Goal: Information Seeking & Learning: Learn about a topic

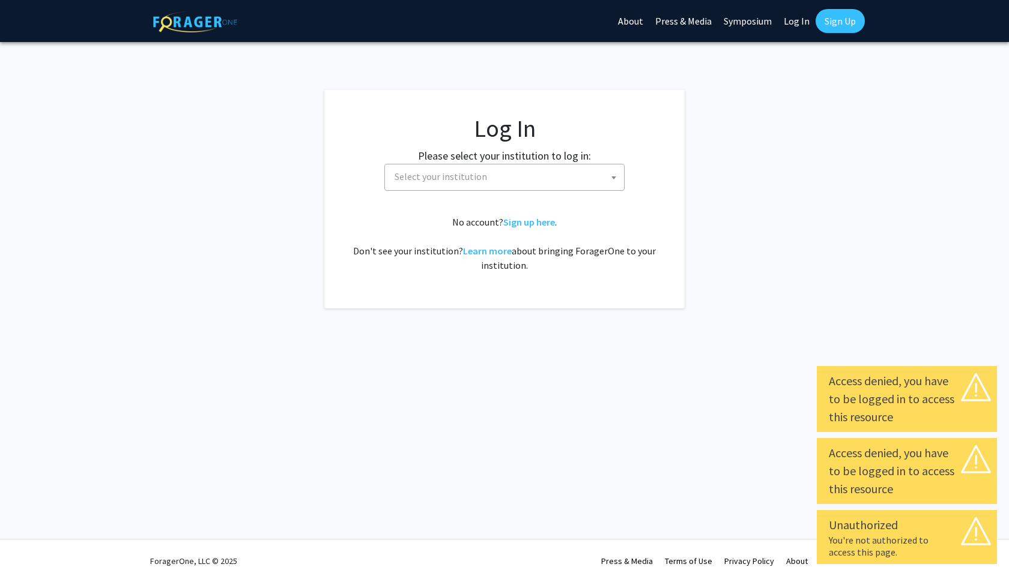
select select
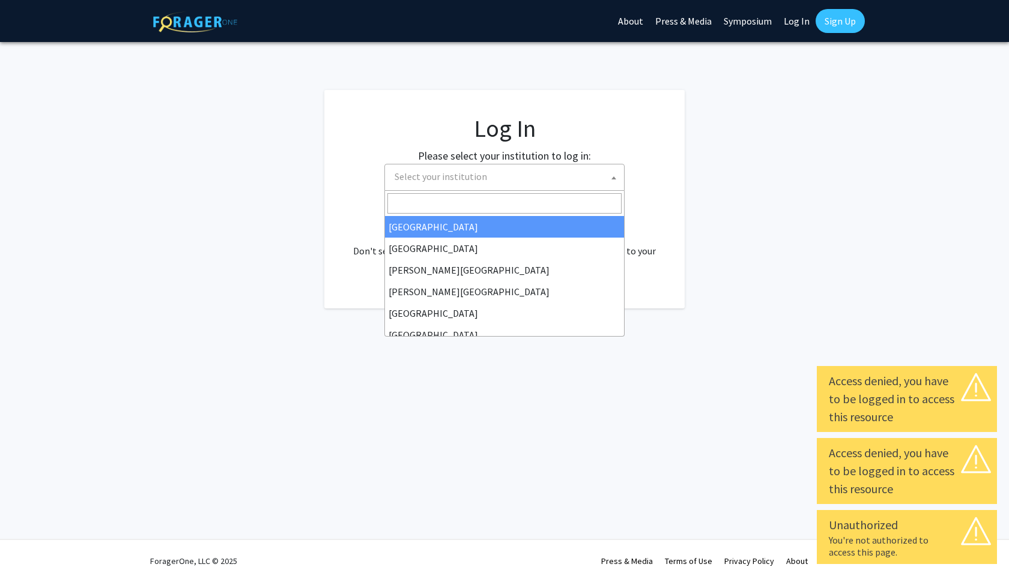
click at [578, 182] on span "Select your institution" at bounding box center [507, 176] width 234 height 25
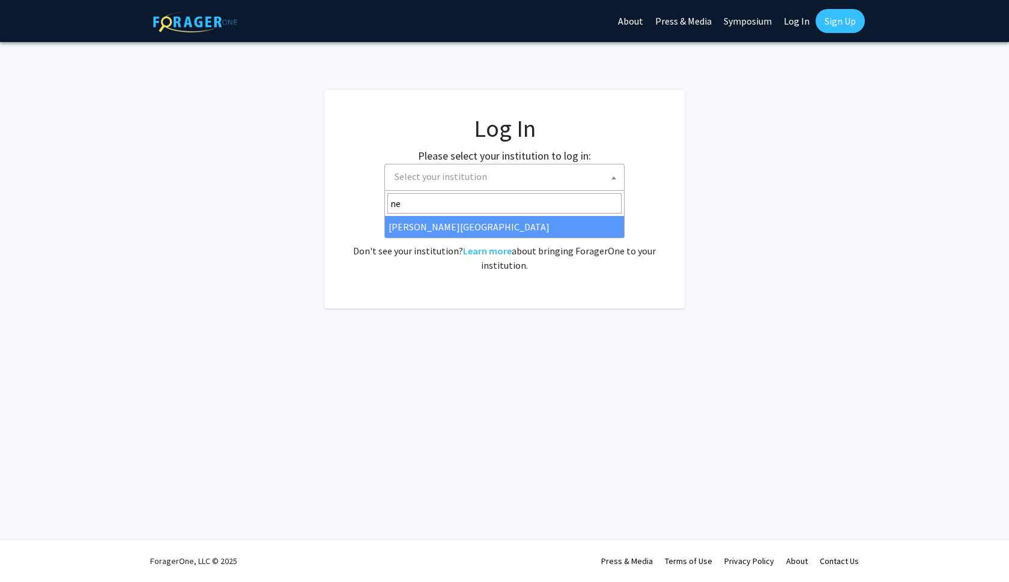
type input "n"
type input "joh"
select select "1"
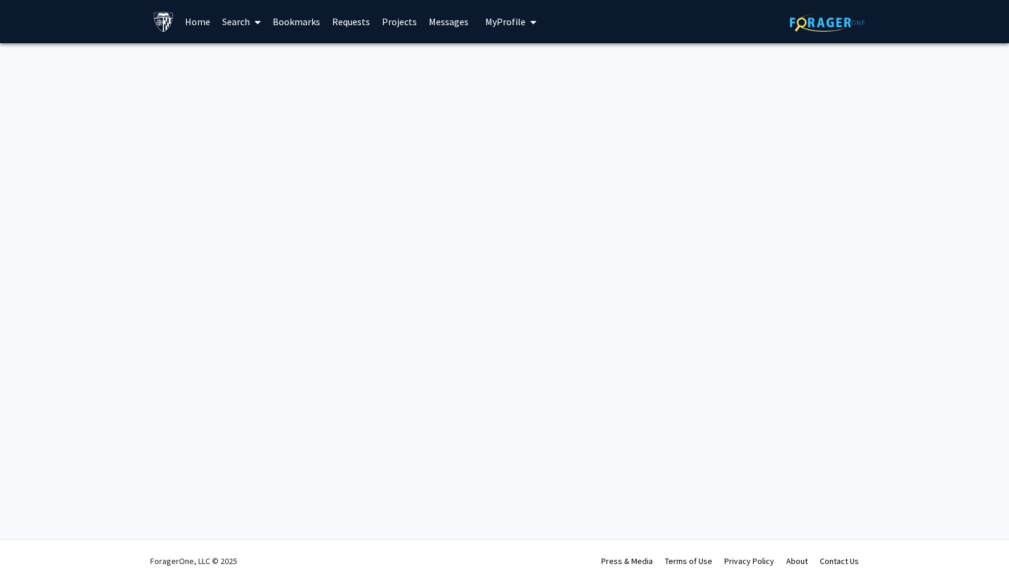
click at [248, 25] on link "Search" at bounding box center [241, 22] width 50 height 42
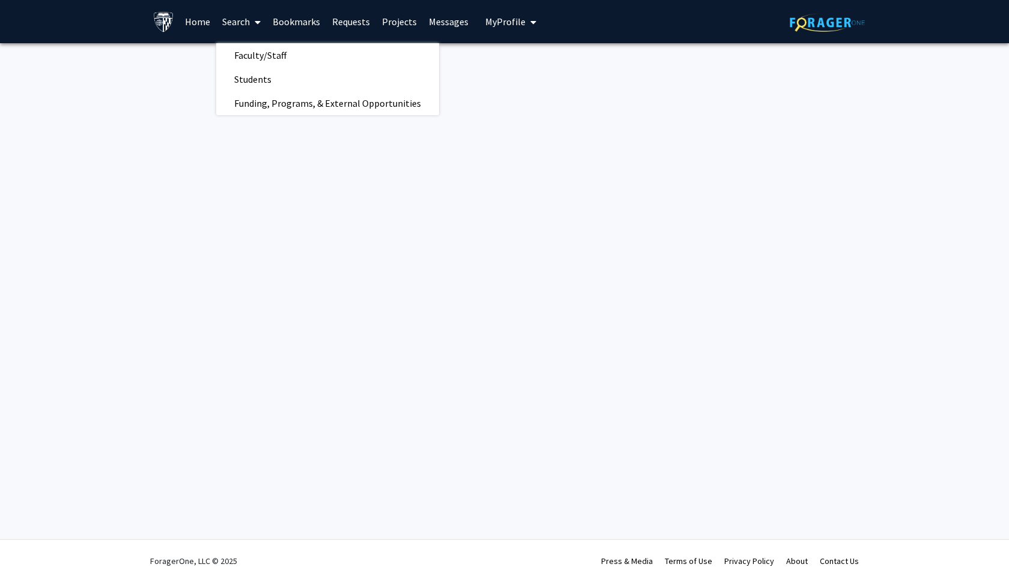
click at [199, 20] on link "Home" at bounding box center [197, 22] width 37 height 42
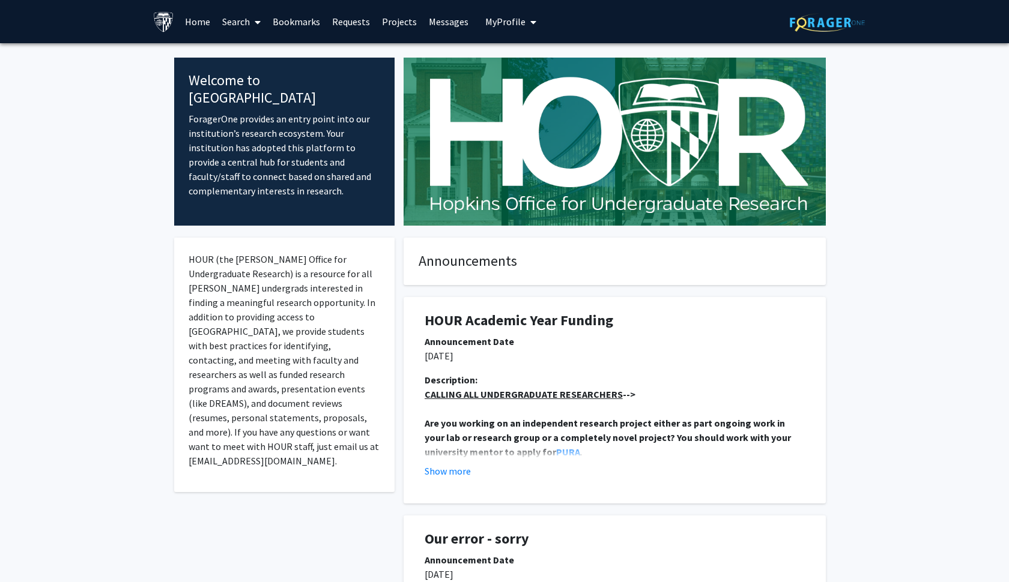
click at [393, 28] on link "Projects" at bounding box center [399, 22] width 47 height 42
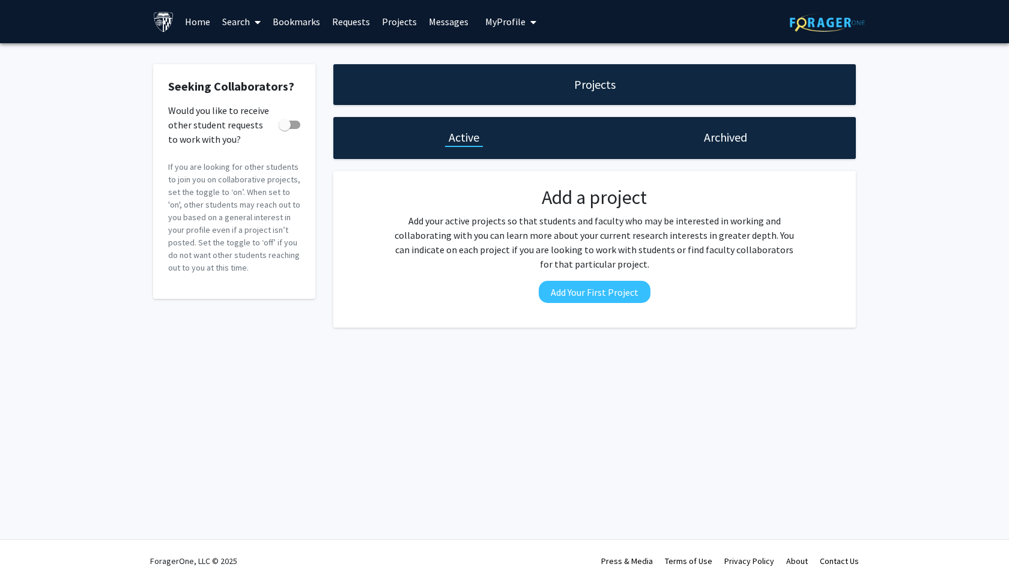
click at [504, 26] on span "My Profile" at bounding box center [505, 22] width 40 height 12
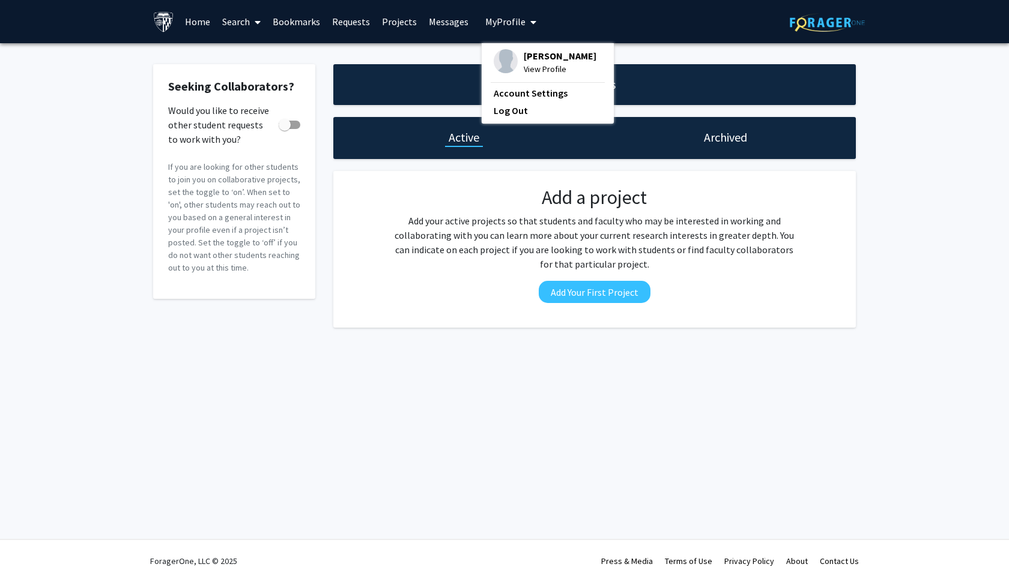
click at [534, 66] on span "View Profile" at bounding box center [559, 68] width 73 height 13
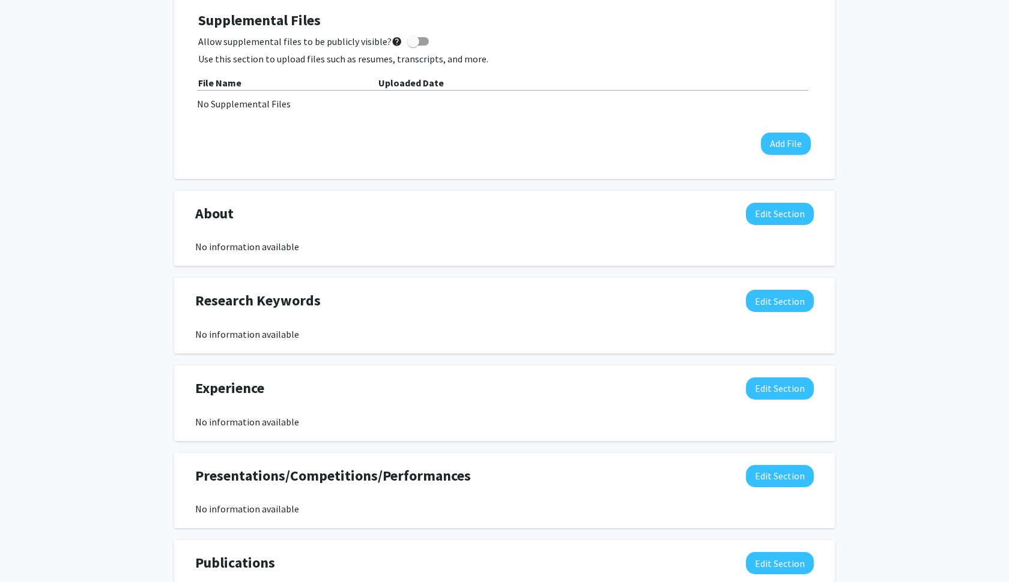
scroll to position [349, 0]
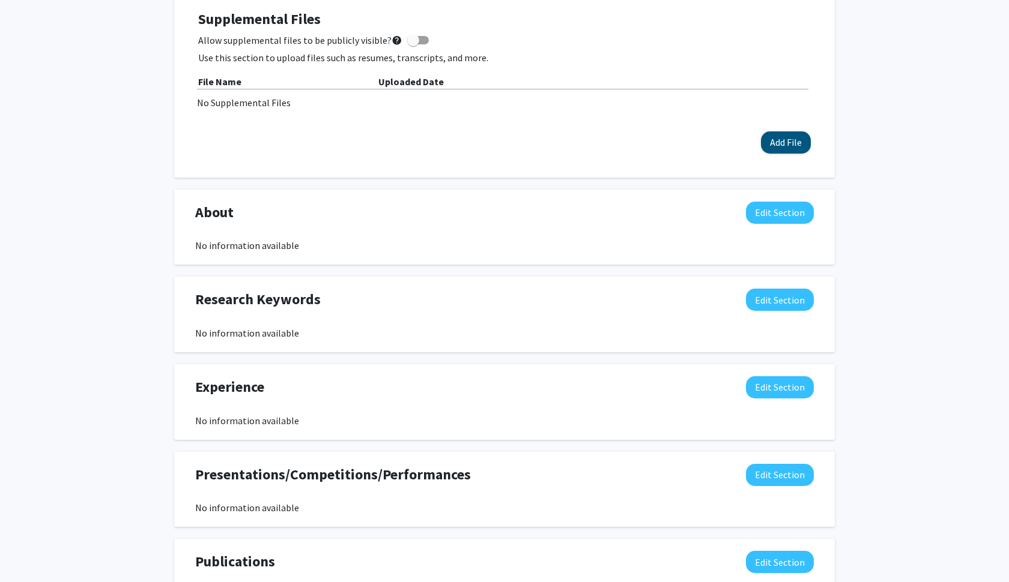
click at [769, 143] on button "Add File" at bounding box center [786, 142] width 50 height 22
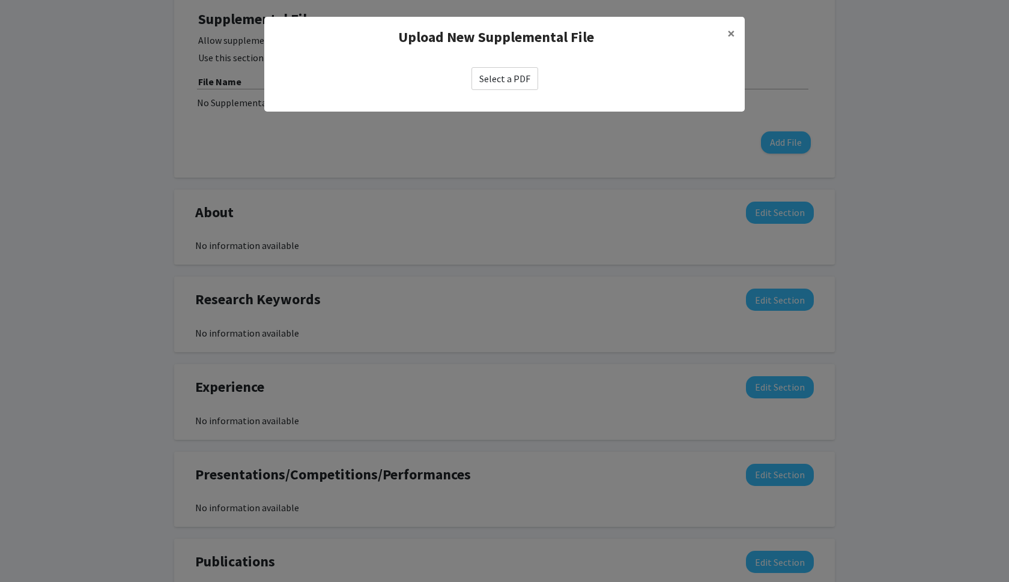
click at [512, 82] on label "Select a PDF" at bounding box center [504, 78] width 67 height 23
click at [0, 0] on input "Select a PDF" at bounding box center [0, 0] width 0 height 0
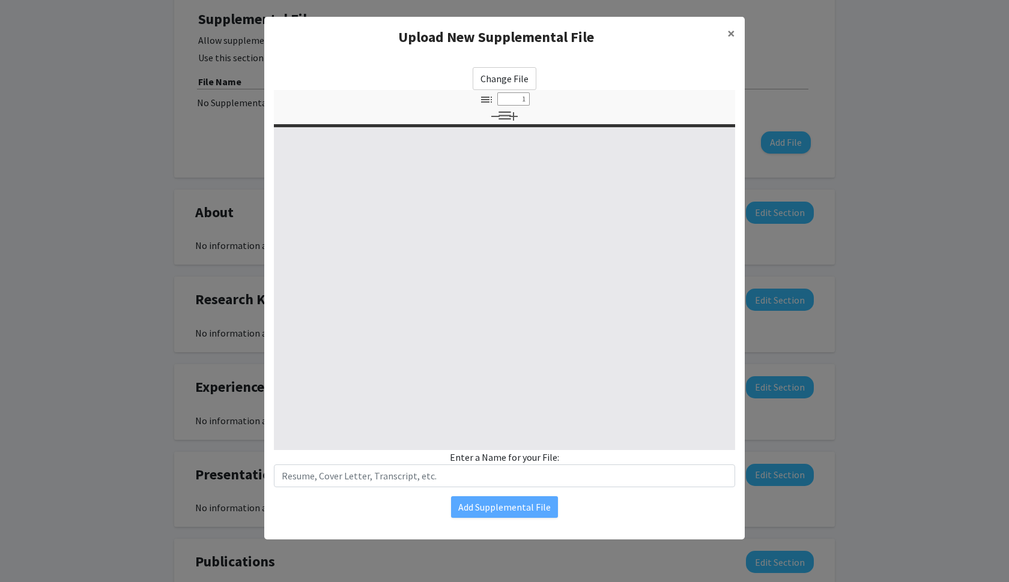
select select "custom"
type input "0"
select select "custom"
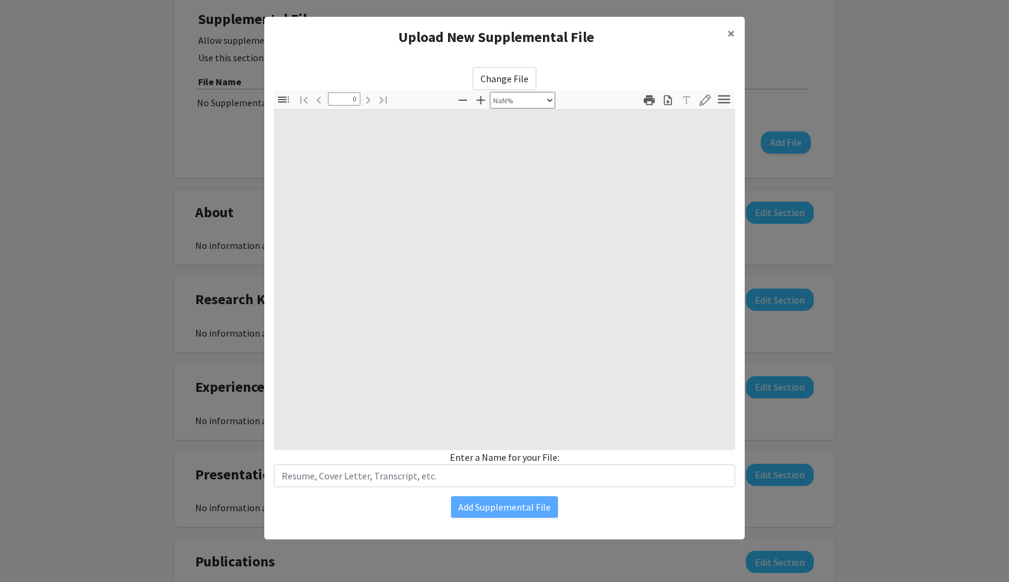
type input "1"
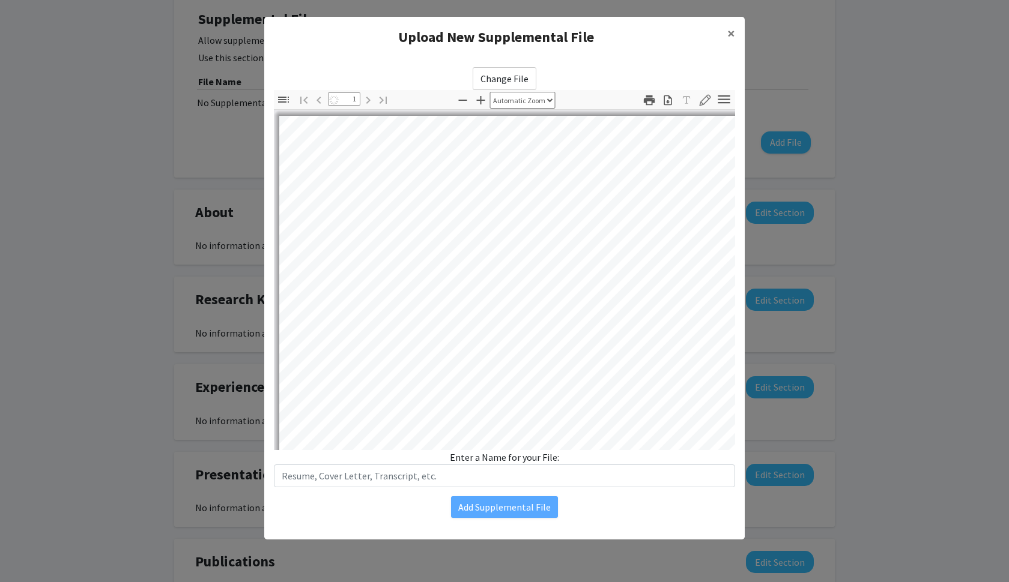
select select "auto"
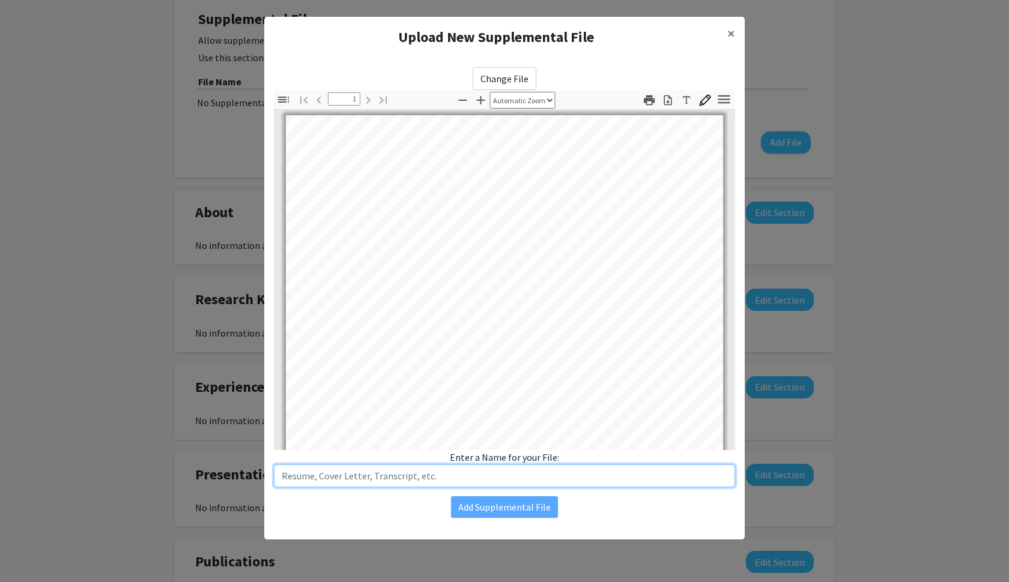
click at [463, 477] on input "text" at bounding box center [504, 476] width 461 height 23
type input "Akeeme Brown Resume"
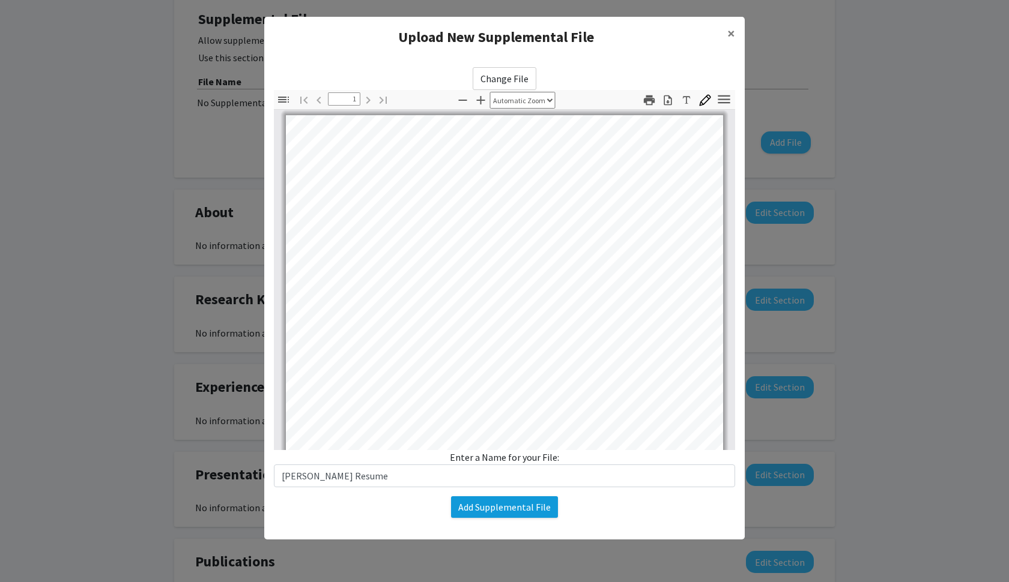
click at [529, 509] on button "Add Supplemental File" at bounding box center [504, 507] width 107 height 22
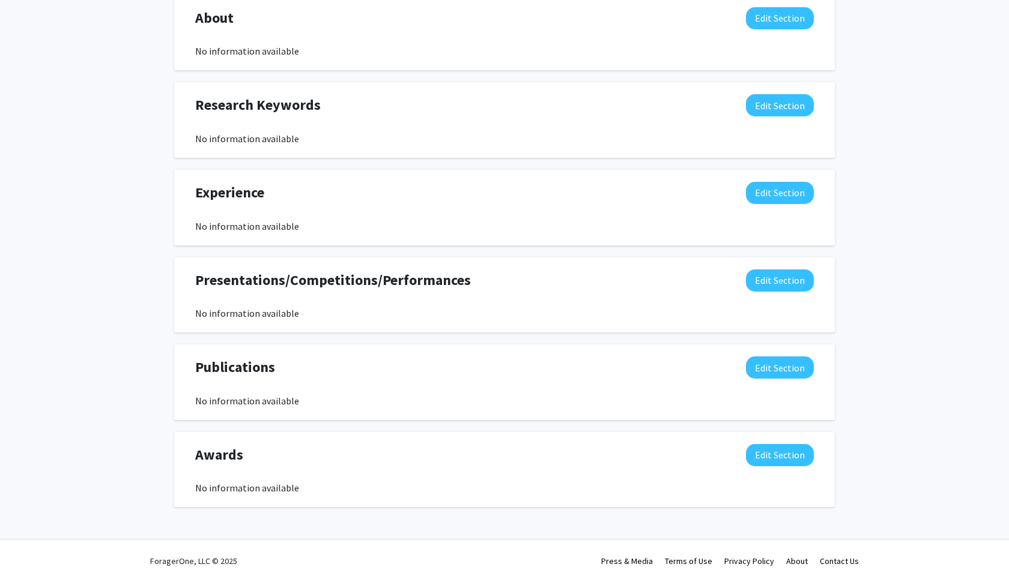
scroll to position [566, 0]
click at [797, 199] on button "Edit Section" at bounding box center [780, 193] width 68 height 22
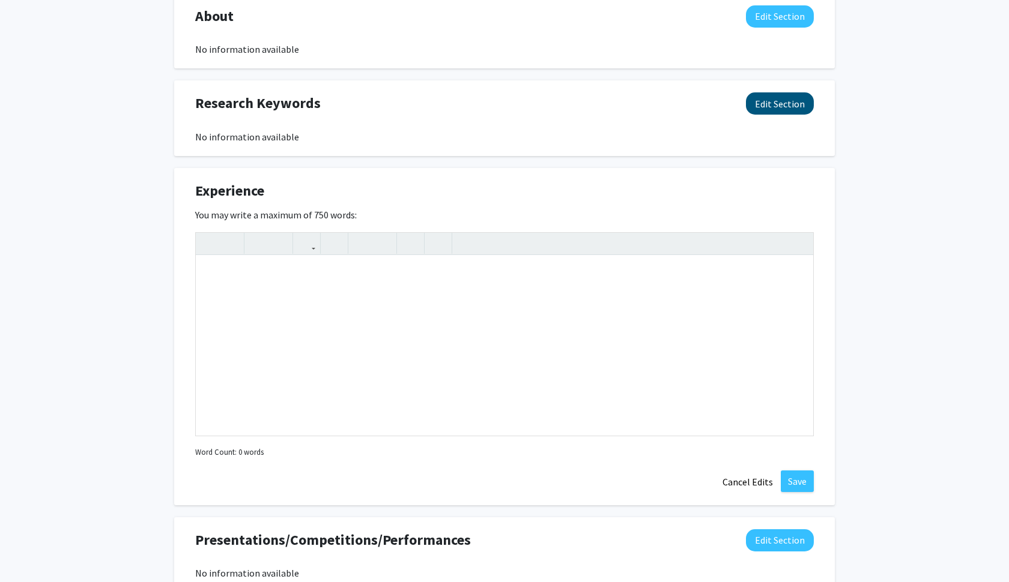
click at [779, 102] on button "Edit Section" at bounding box center [780, 103] width 68 height 22
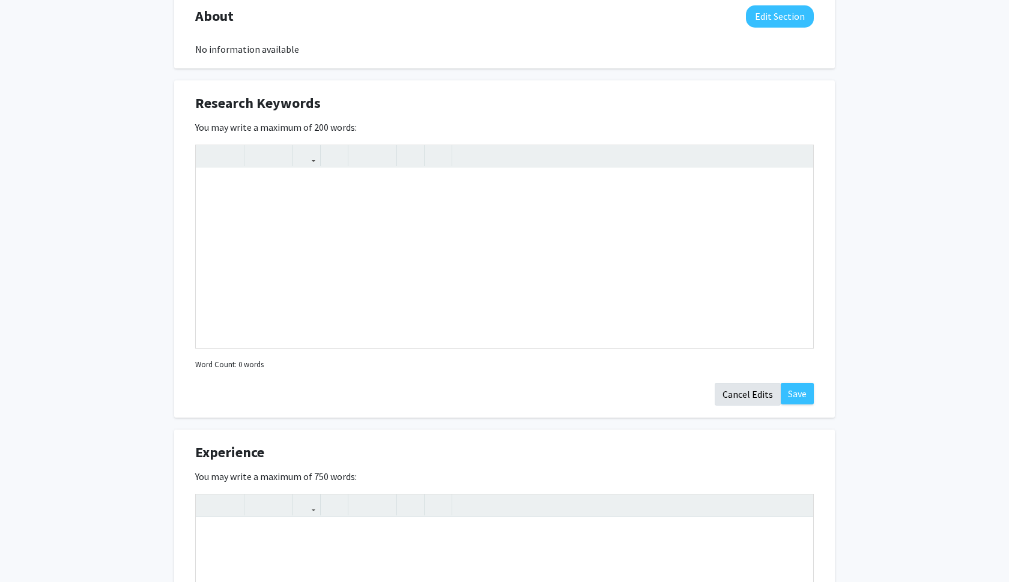
click at [745, 396] on button "Cancel Edits" at bounding box center [747, 394] width 66 height 23
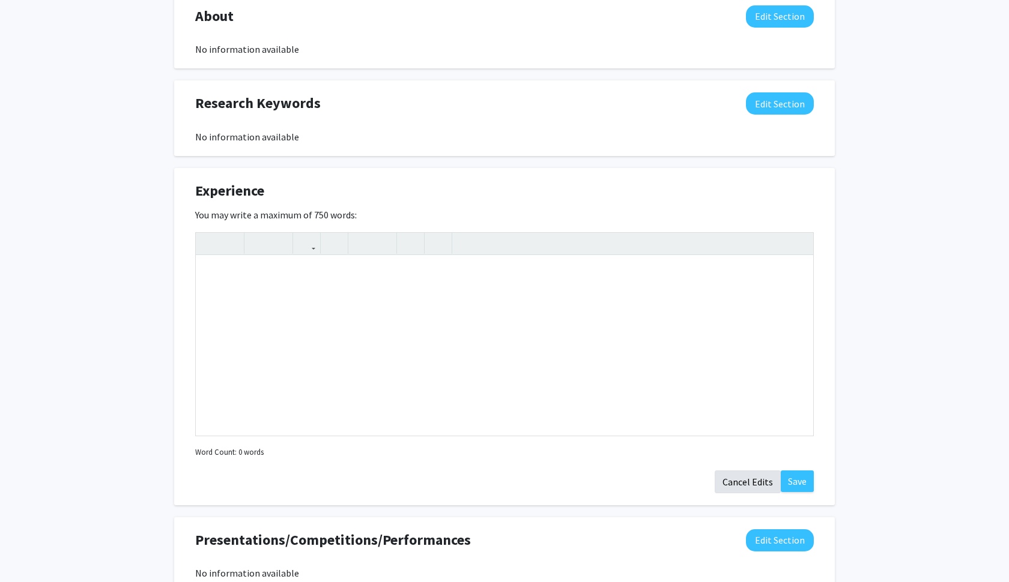
click at [745, 482] on button "Cancel Edits" at bounding box center [747, 482] width 66 height 23
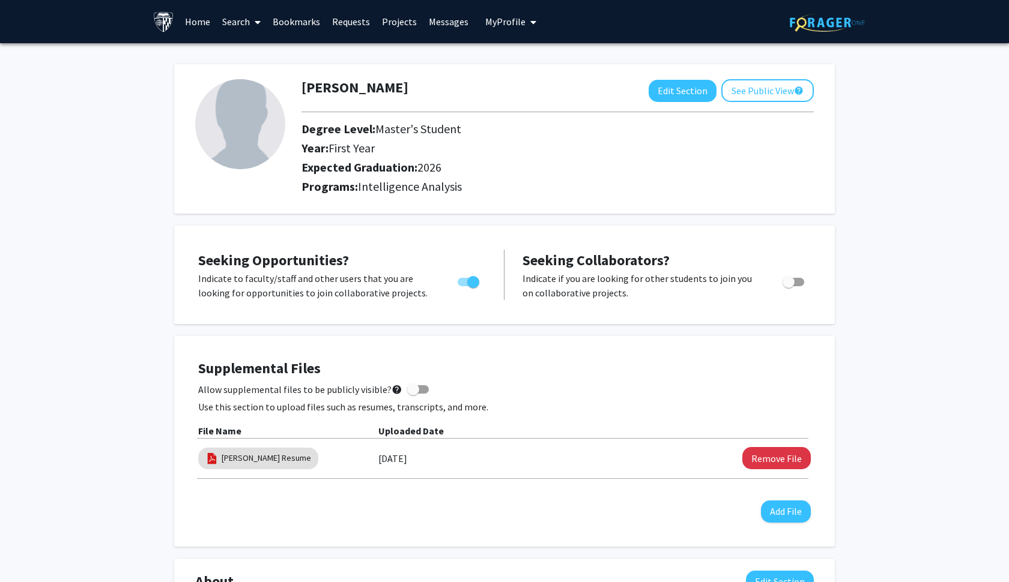
scroll to position [0, 0]
click at [416, 392] on span at bounding box center [418, 389] width 22 height 8
click at [413, 394] on input "Allow supplemental files to be publicly visible? help" at bounding box center [412, 394] width 1 height 1
click at [418, 390] on span at bounding box center [423, 390] width 12 height 12
click at [413, 394] on input "Allow supplemental files to be publicly visible? help" at bounding box center [412, 394] width 1 height 1
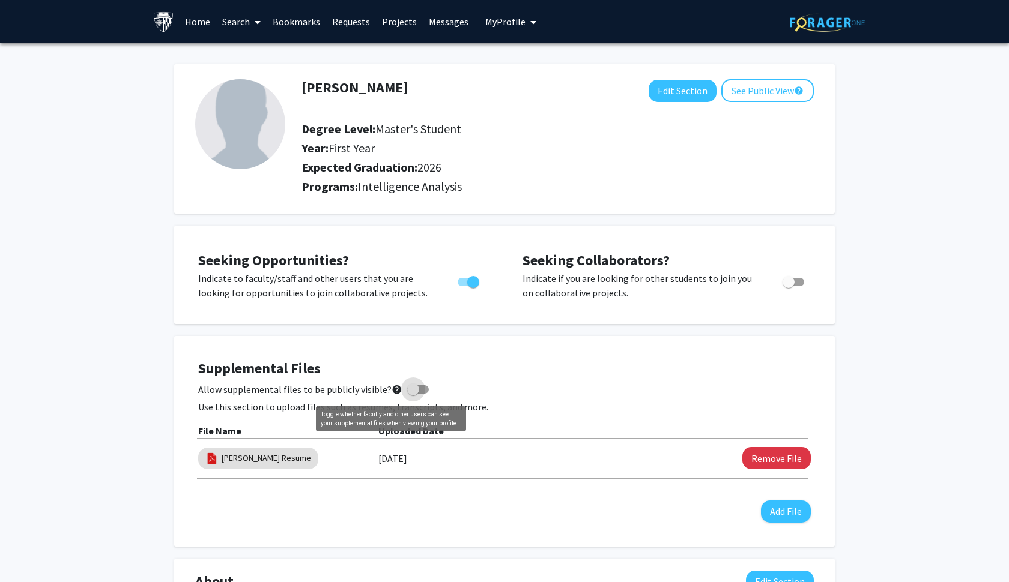
click at [394, 390] on mat-icon "help" at bounding box center [396, 389] width 11 height 14
click at [412, 394] on input "Allow supplemental files to be publicly visible? help" at bounding box center [412, 394] width 1 height 1
click at [417, 393] on span at bounding box center [423, 390] width 12 height 12
click at [412, 394] on input "Allow supplemental files to be publicly visible? help" at bounding box center [412, 394] width 1 height 1
checkbox input "false"
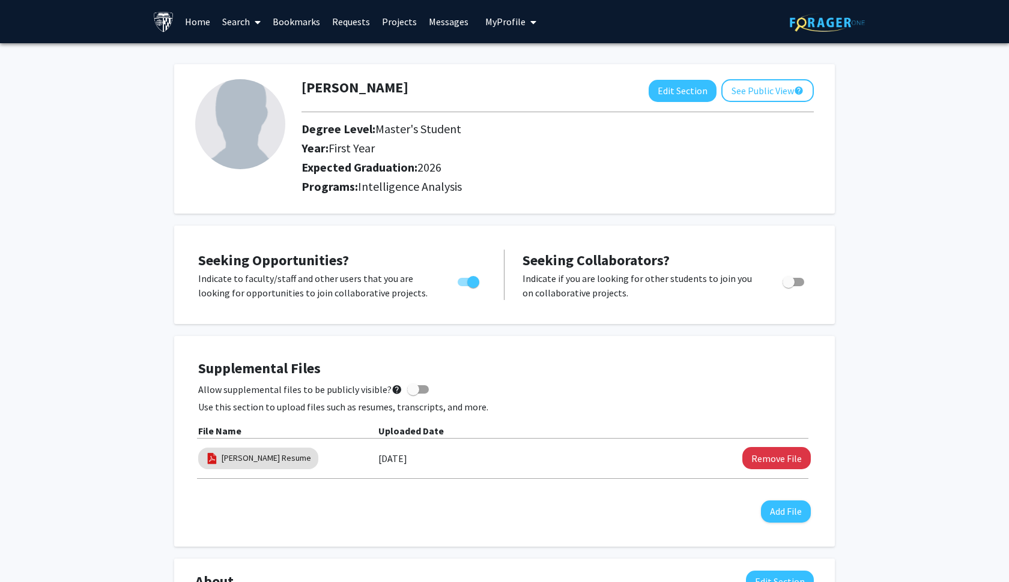
click at [255, 25] on icon at bounding box center [258, 22] width 6 height 10
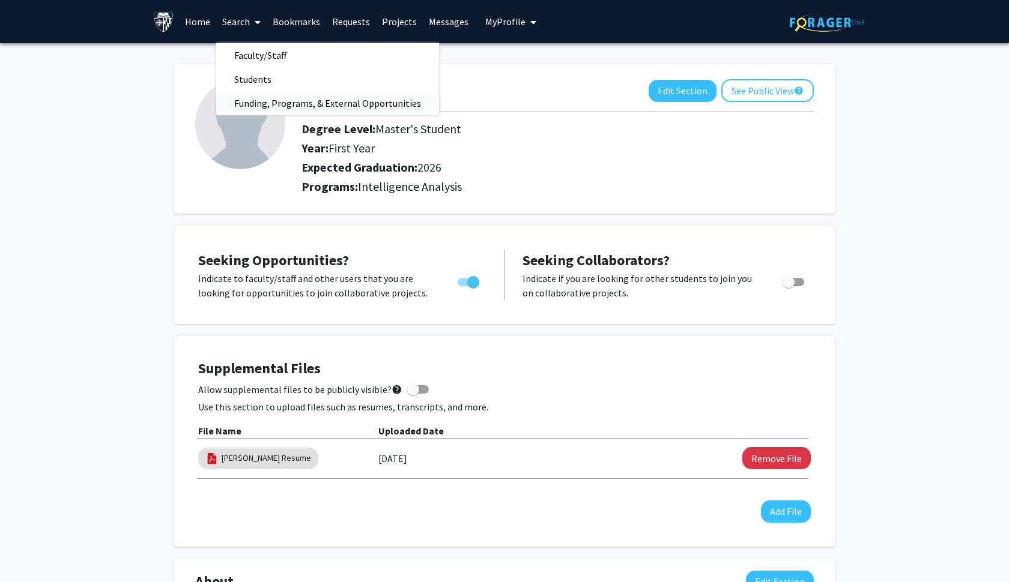
click at [315, 101] on span "Funding, Programs, & External Opportunities" at bounding box center [327, 103] width 223 height 24
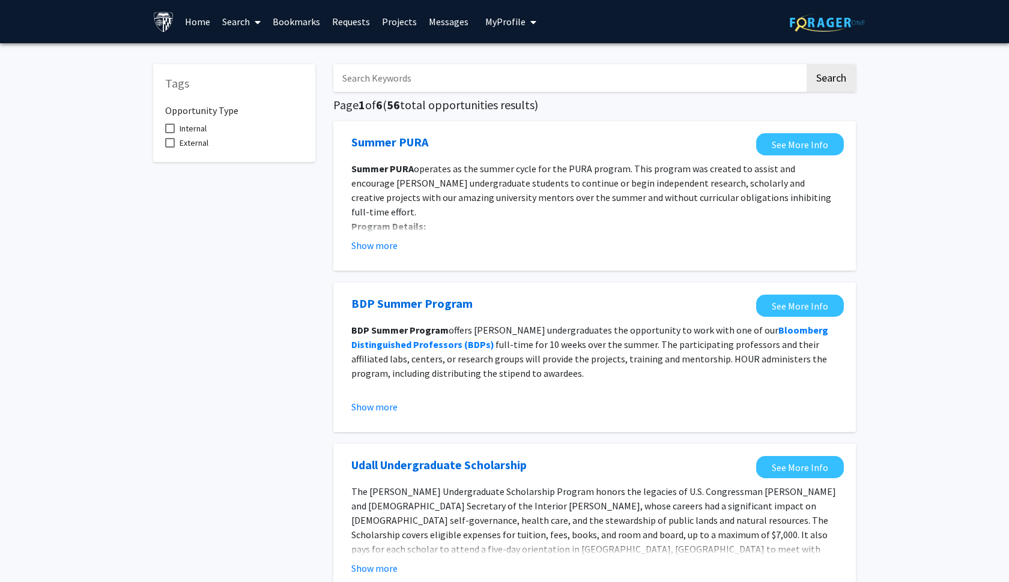
click at [250, 16] on span at bounding box center [255, 22] width 11 height 42
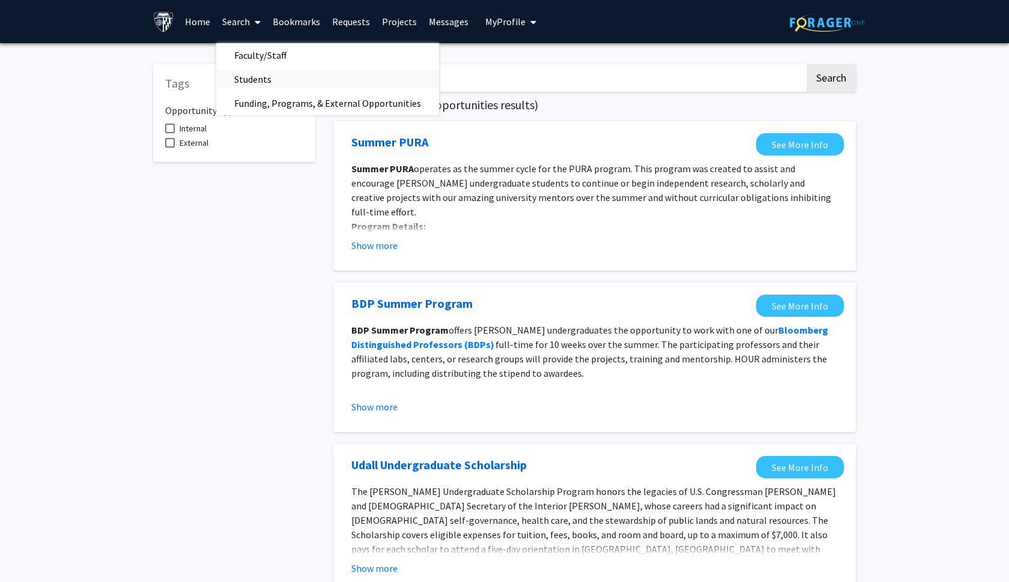
click at [259, 74] on span "Students" at bounding box center [252, 79] width 73 height 24
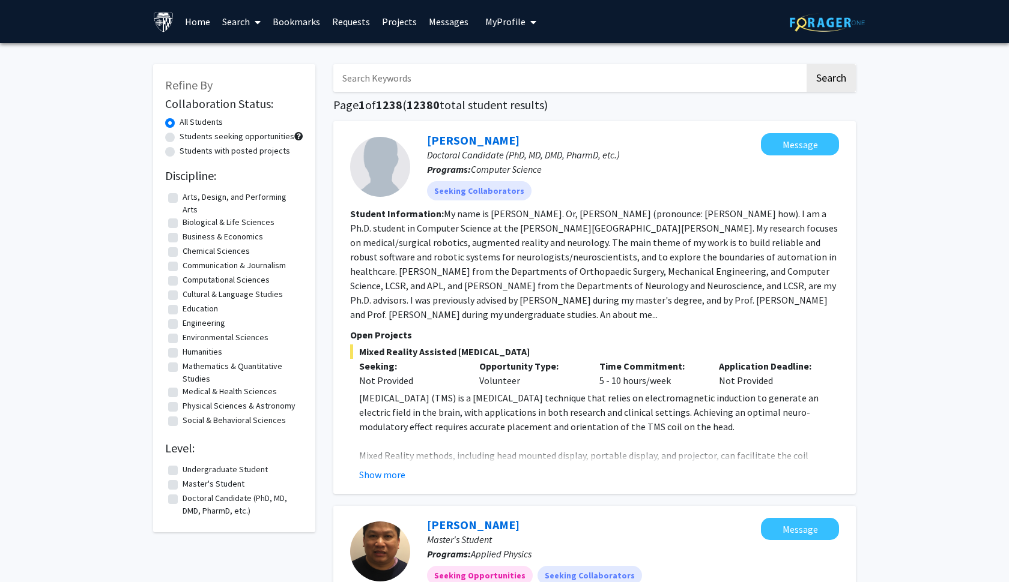
click at [243, 27] on link "Search" at bounding box center [241, 22] width 50 height 42
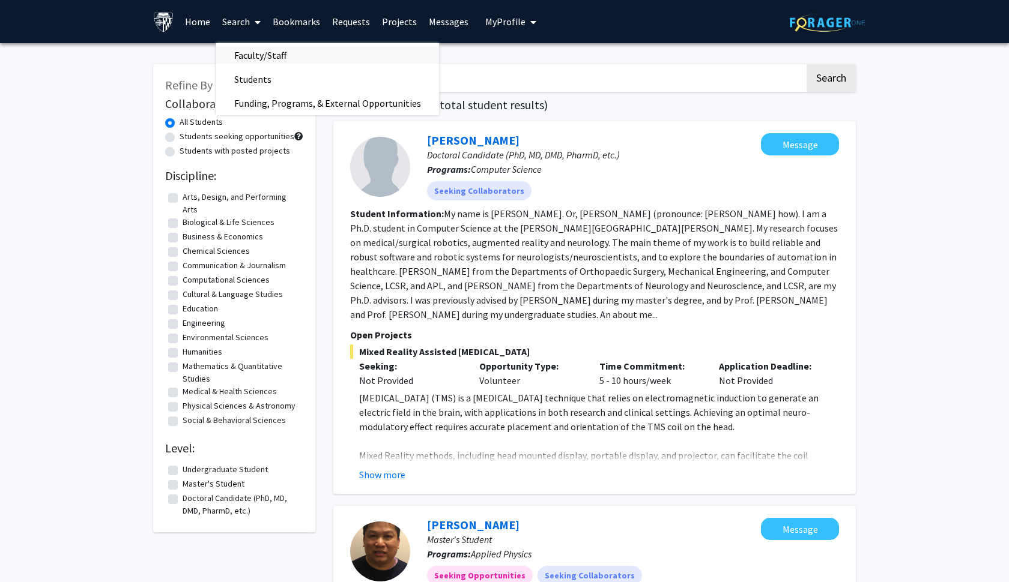
click at [250, 47] on span "Faculty/Staff" at bounding box center [260, 55] width 88 height 24
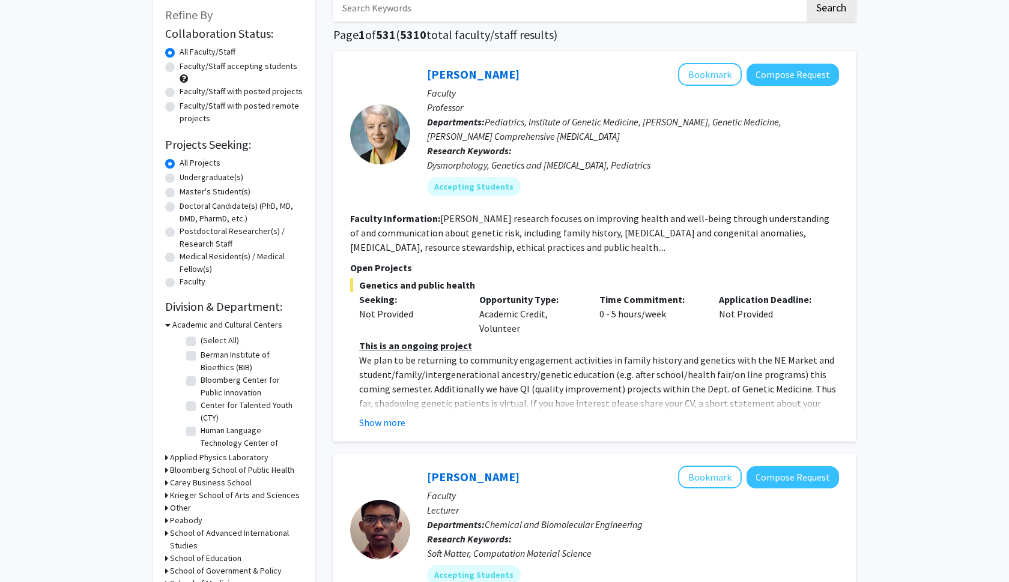
scroll to position [106, 0]
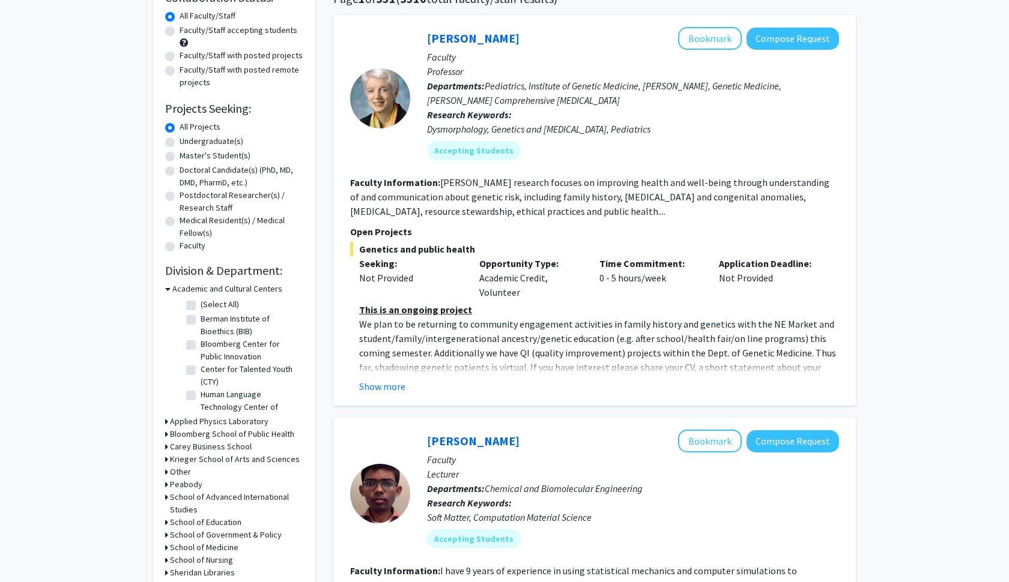
click at [180, 160] on label "Master's Student(s)" at bounding box center [215, 155] width 71 height 13
click at [180, 157] on input "Master's Student(s)" at bounding box center [184, 153] width 8 height 8
radio input "true"
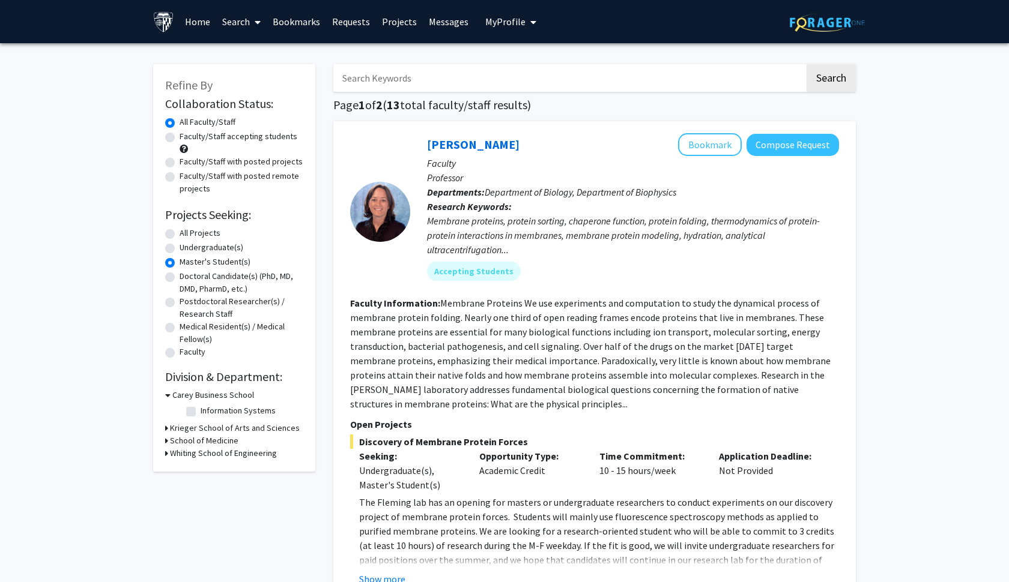
click at [180, 140] on label "Faculty/Staff accepting students" at bounding box center [239, 136] width 118 height 13
click at [180, 138] on input "Faculty/Staff accepting students" at bounding box center [184, 134] width 8 height 8
radio input "true"
click at [256, 434] on h3 "Krieger School of Arts and Sciences" at bounding box center [235, 428] width 130 height 13
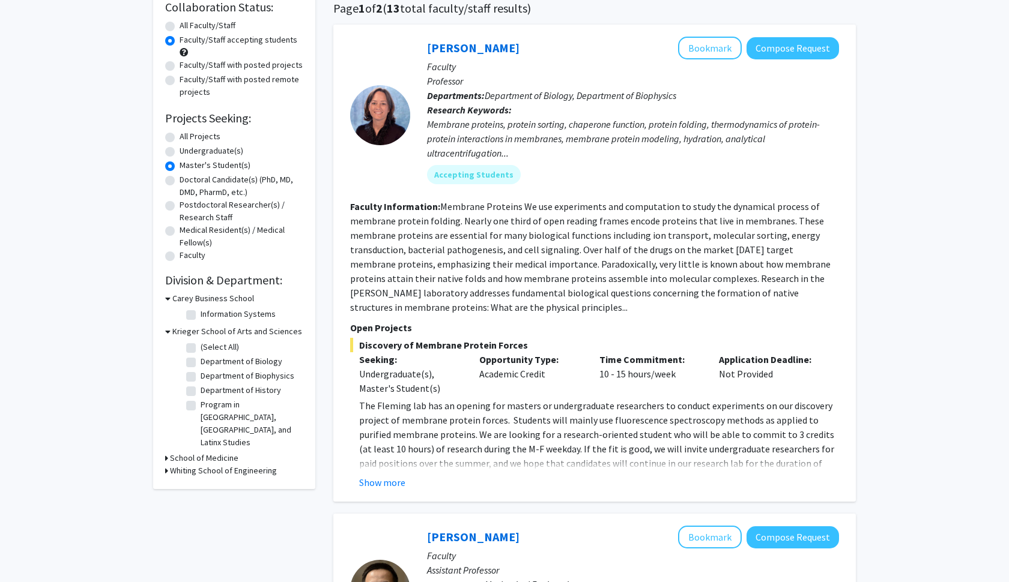
scroll to position [195, 0]
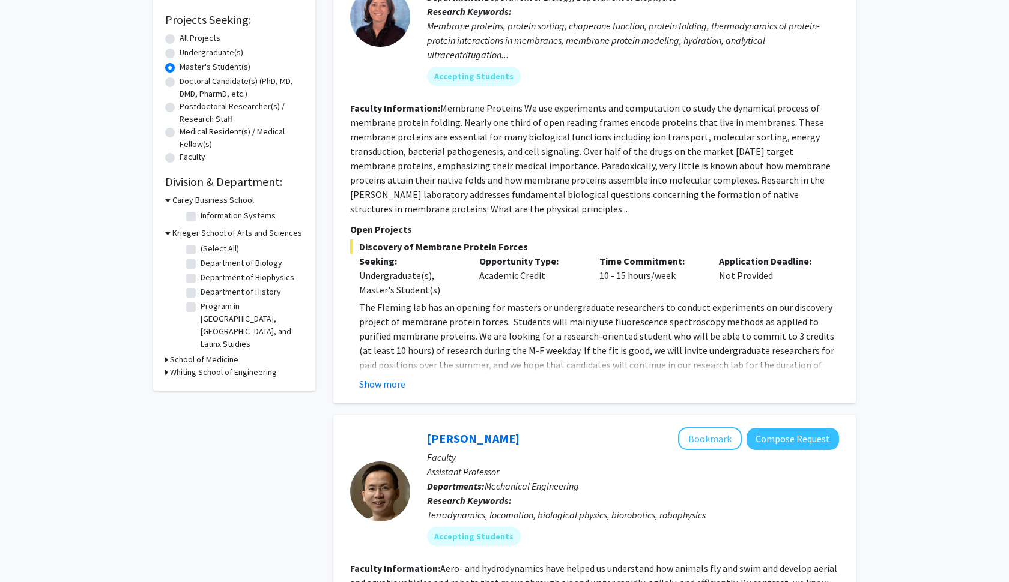
click at [201, 263] on label "Department of Biology" at bounding box center [242, 263] width 82 height 13
click at [201, 263] on input "Department of Biology" at bounding box center [205, 261] width 8 height 8
checkbox input "true"
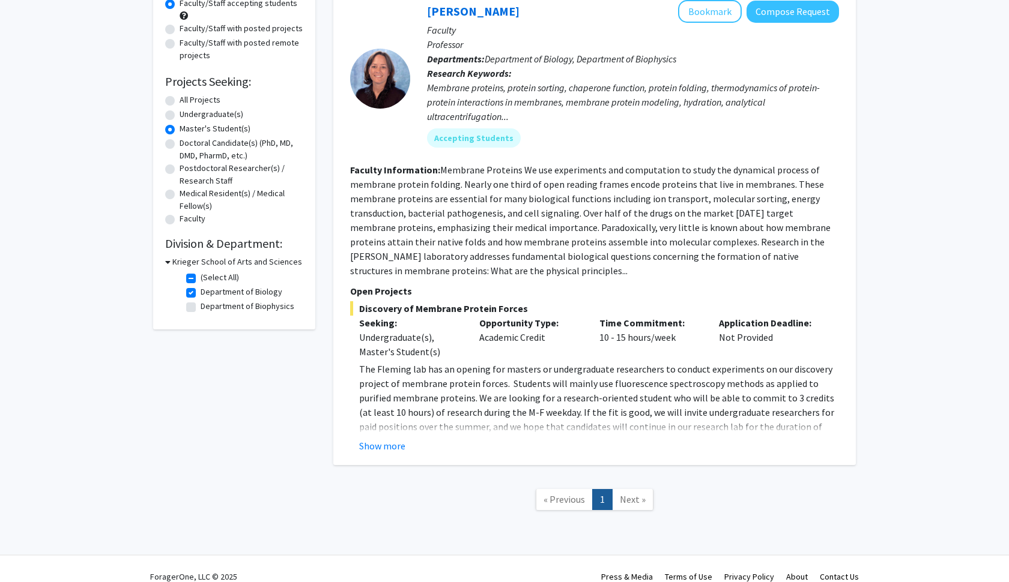
scroll to position [130, 0]
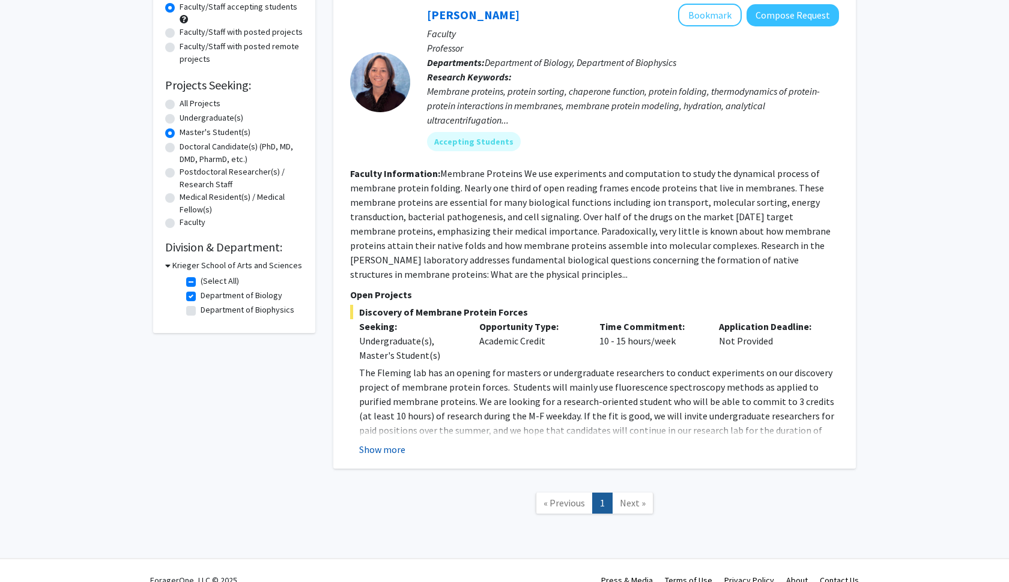
click at [397, 450] on button "Show more" at bounding box center [382, 449] width 46 height 14
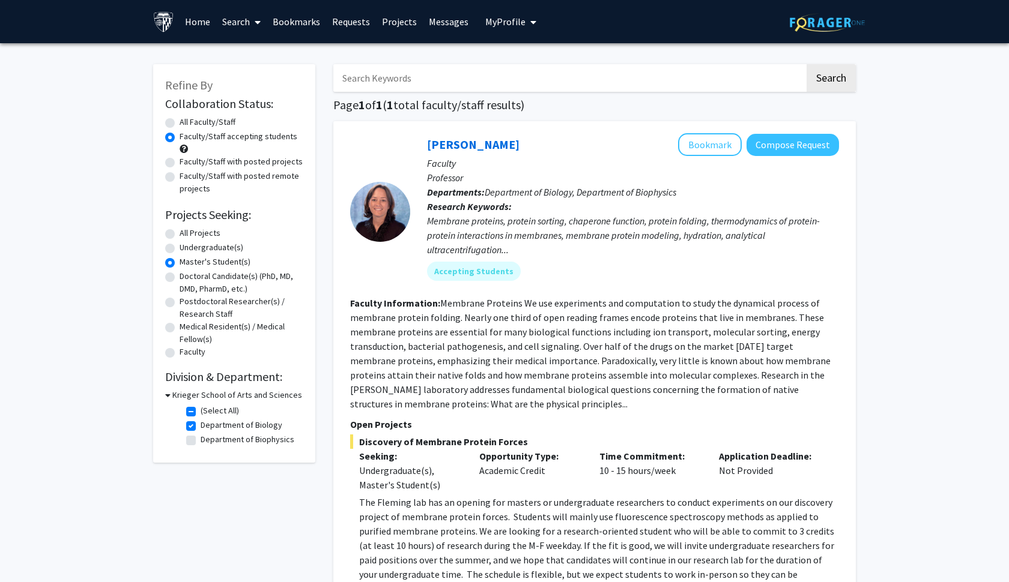
scroll to position [0, 0]
click at [180, 178] on label "Faculty/Staff with posted remote projects" at bounding box center [242, 182] width 124 height 25
click at [180, 178] on input "Faculty/Staff with posted remote projects" at bounding box center [184, 174] width 8 height 8
radio input "true"
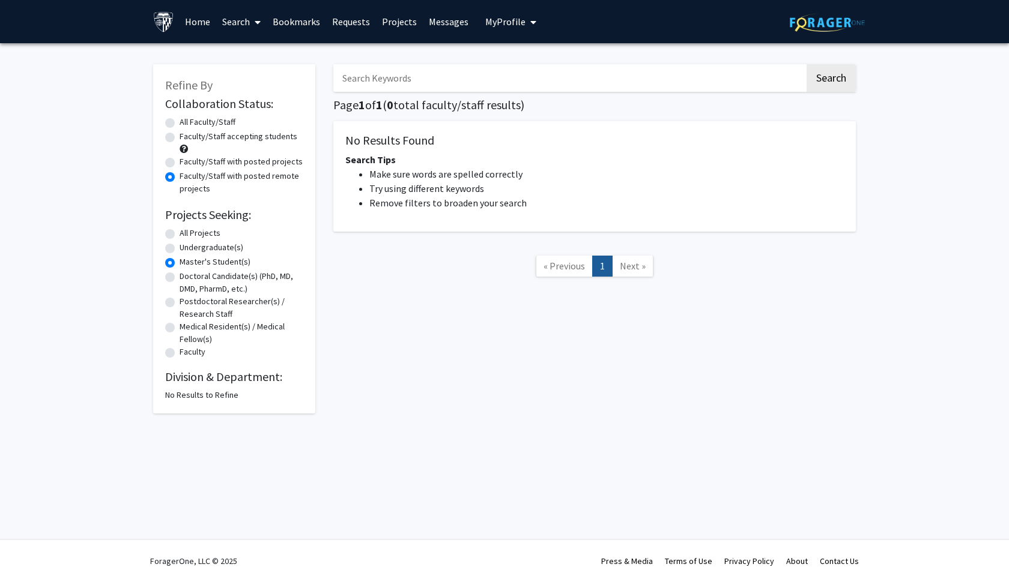
click at [180, 232] on label "All Projects" at bounding box center [200, 233] width 41 height 13
click at [180, 232] on input "All Projects" at bounding box center [184, 231] width 8 height 8
radio input "true"
click at [242, 22] on link "Search" at bounding box center [241, 22] width 50 height 42
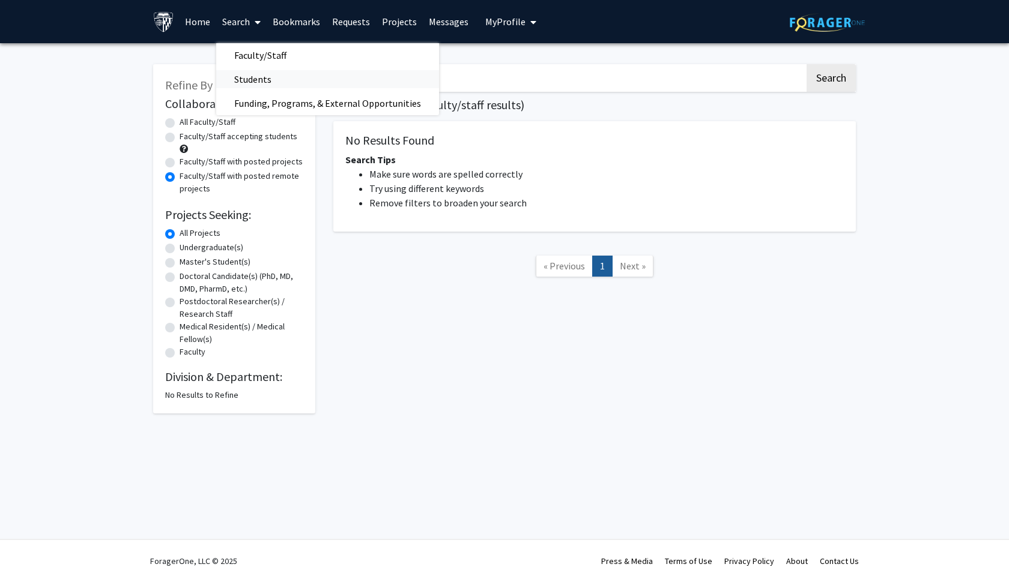
click at [257, 79] on span "Students" at bounding box center [252, 79] width 73 height 24
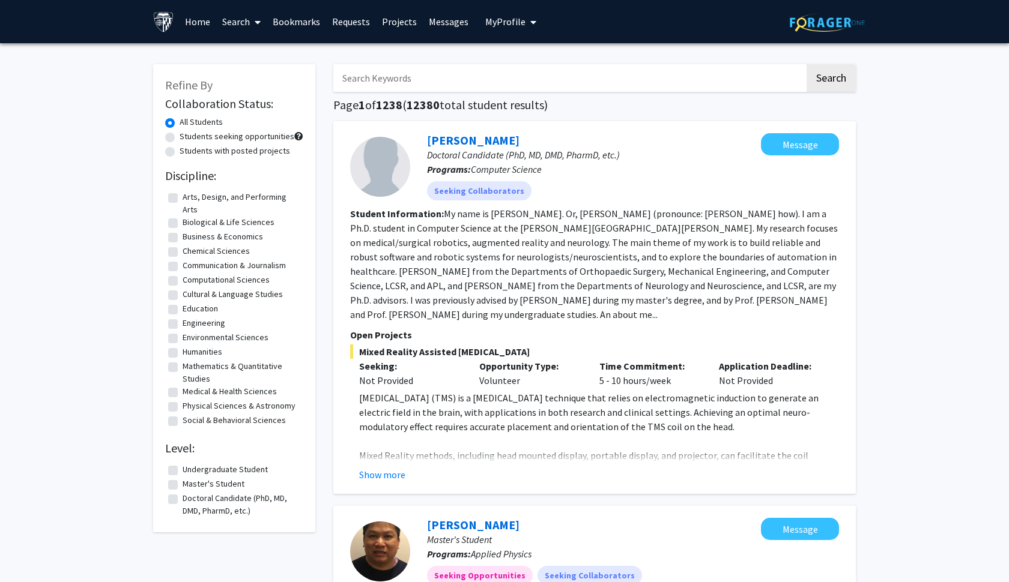
click at [180, 135] on label "Students seeking opportunities" at bounding box center [237, 136] width 115 height 13
click at [180, 135] on input "Students seeking opportunities" at bounding box center [184, 134] width 8 height 8
radio input "true"
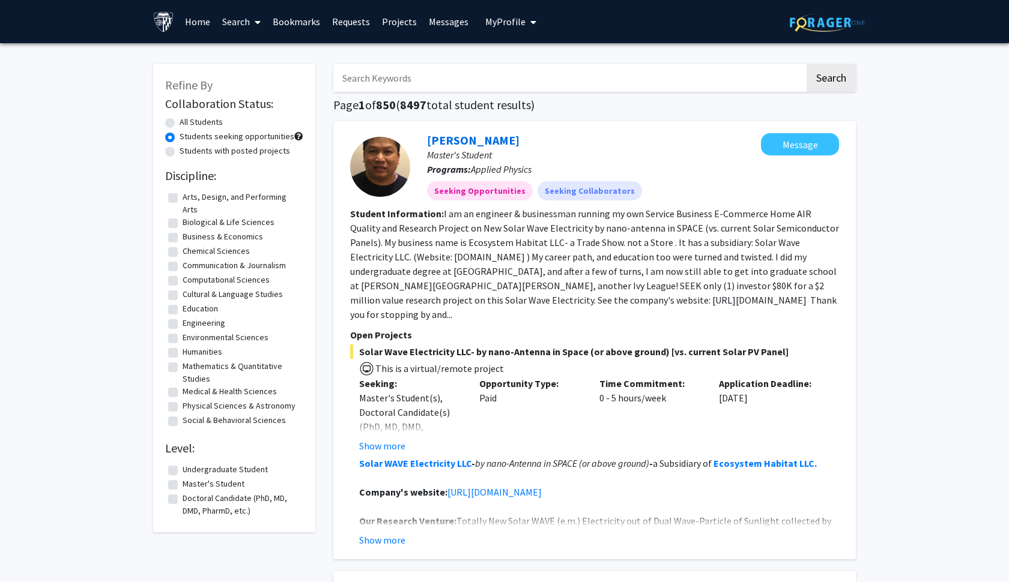
click at [180, 157] on label "Students with posted projects" at bounding box center [235, 151] width 110 height 13
click at [180, 152] on input "Students with posted projects" at bounding box center [184, 149] width 8 height 8
radio input "true"
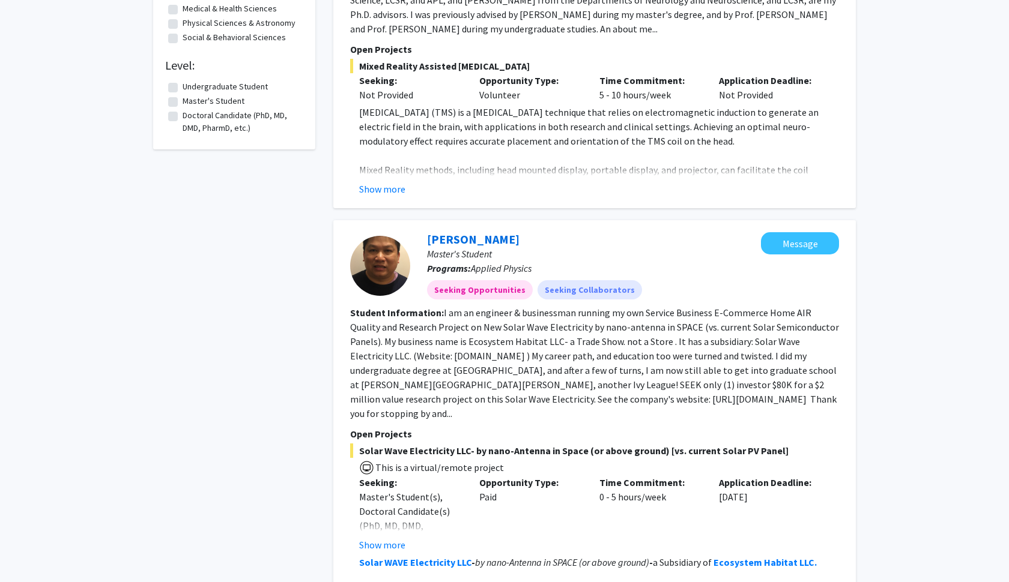
scroll to position [216, 0]
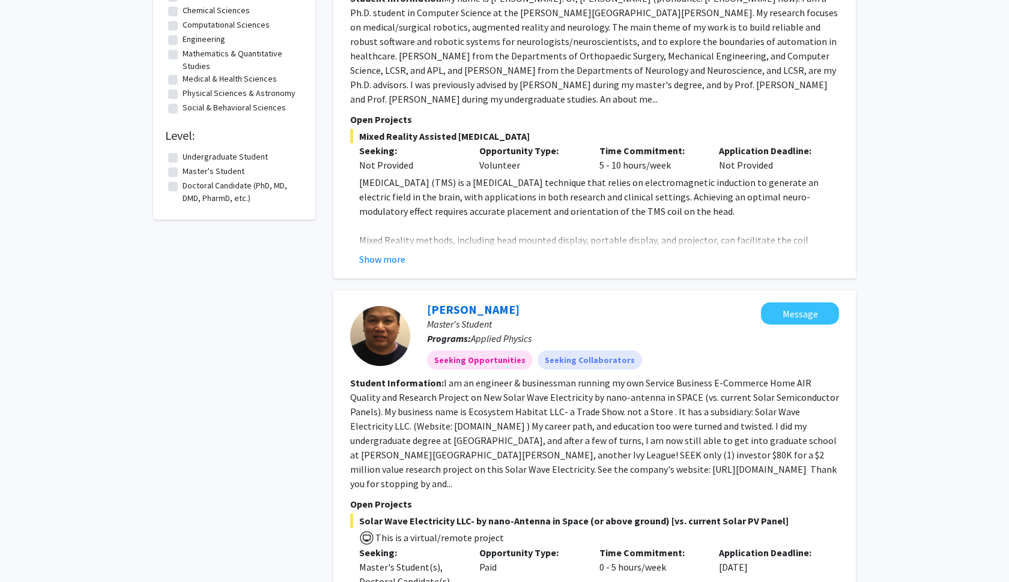
click at [183, 176] on label "Master's Student" at bounding box center [214, 171] width 62 height 13
click at [183, 173] on input "Master's Student" at bounding box center [187, 169] width 8 height 8
checkbox input "true"
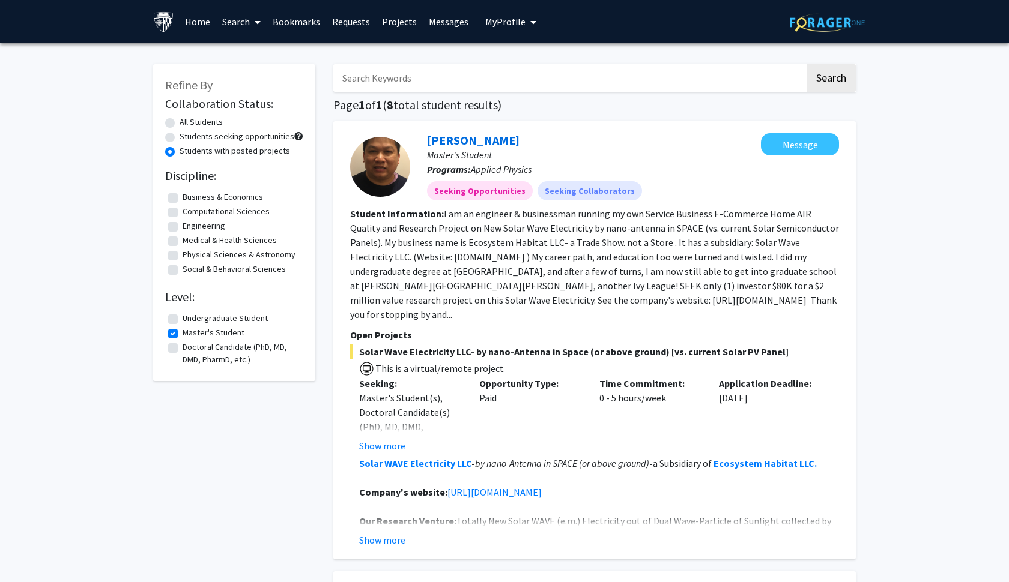
click at [183, 244] on label "Medical & Health Sciences" at bounding box center [230, 240] width 94 height 13
click at [183, 242] on input "Medical & Health Sciences" at bounding box center [187, 238] width 8 height 8
checkbox input "true"
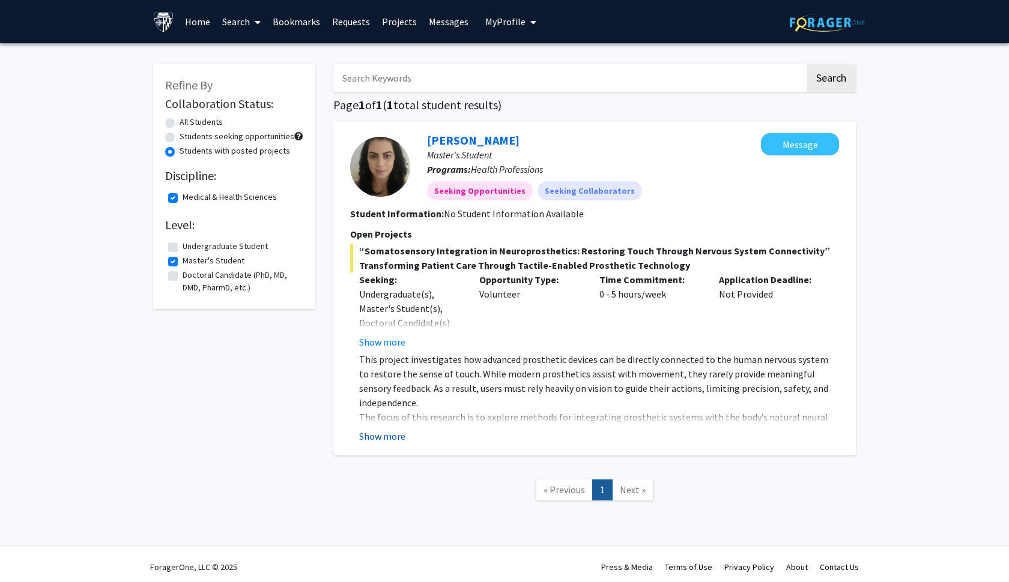
click at [392, 433] on button "Show more" at bounding box center [382, 436] width 46 height 14
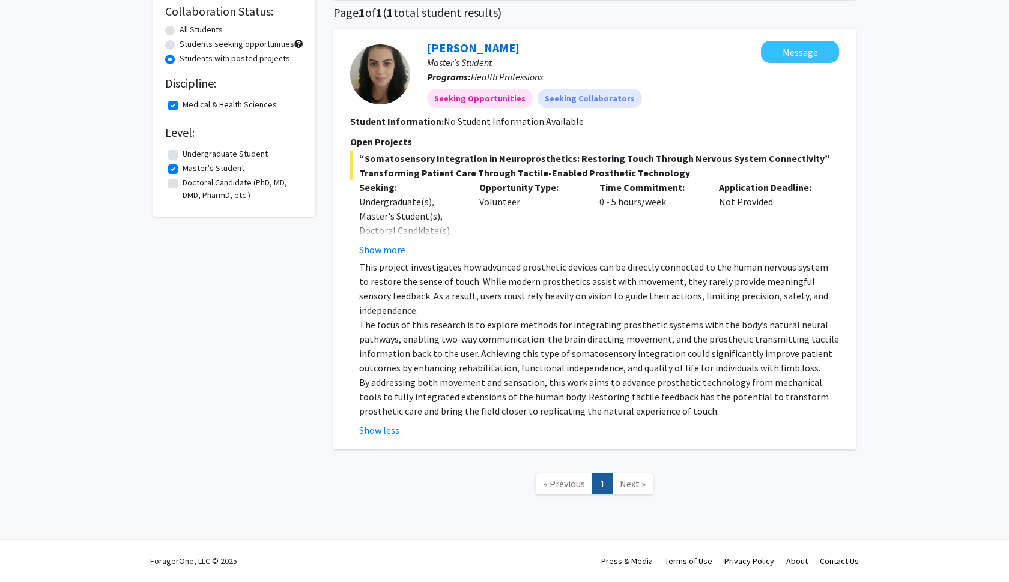
scroll to position [94, 0]
click at [180, 98] on fg-checkbox-list "Medical & Health Sciences Medical & Health Sciences" at bounding box center [234, 105] width 138 height 20
click at [178, 104] on fg-checkbox "Medical & Health Sciences Medical & Health Sciences" at bounding box center [234, 105] width 132 height 14
click at [183, 107] on label "Medical & Health Sciences" at bounding box center [230, 104] width 94 height 13
click at [183, 106] on input "Medical & Health Sciences" at bounding box center [187, 102] width 8 height 8
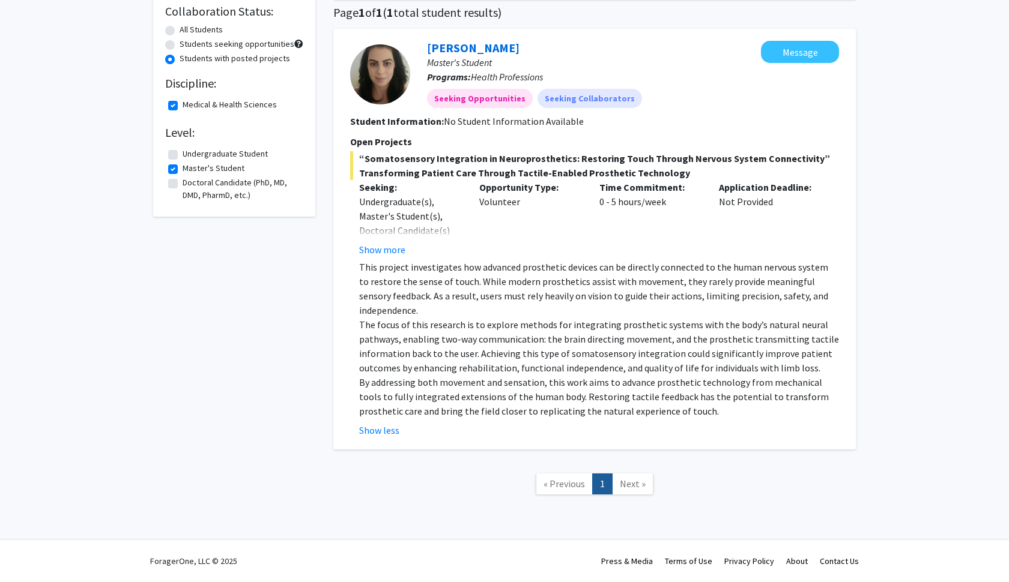
checkbox input "false"
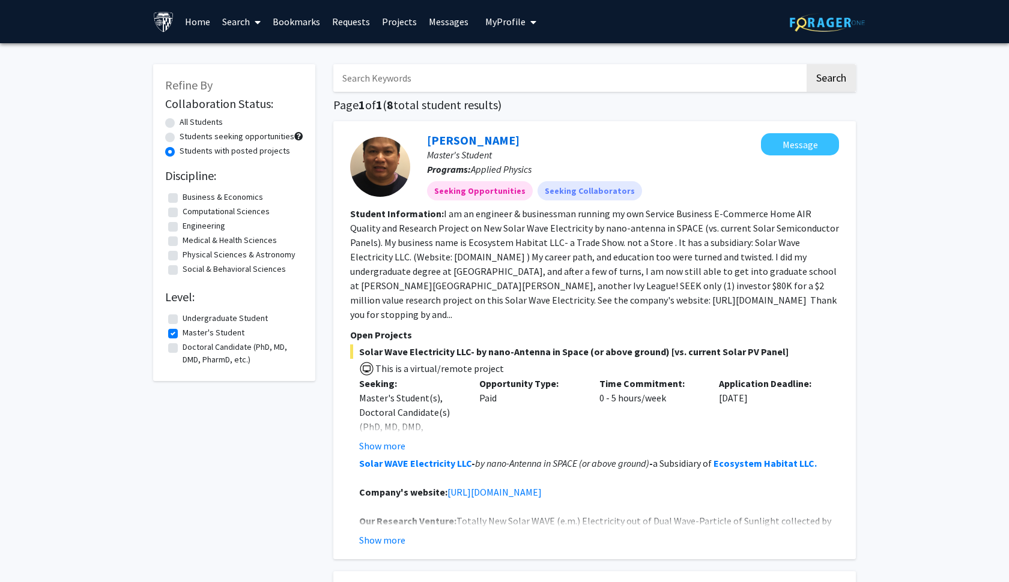
click at [234, 16] on link "Search" at bounding box center [241, 22] width 50 height 42
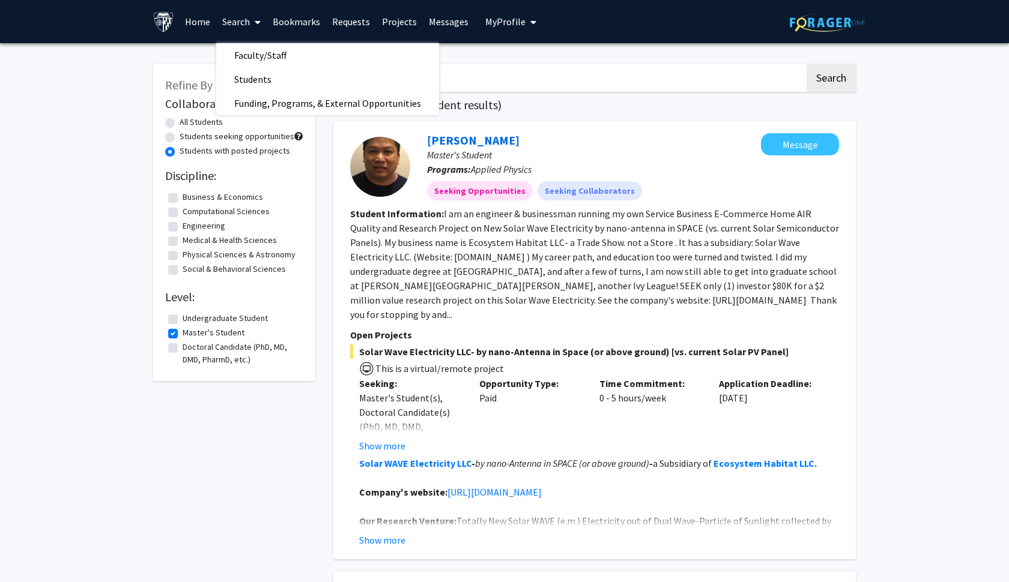
click at [234, 17] on link "Search" at bounding box center [241, 22] width 50 height 42
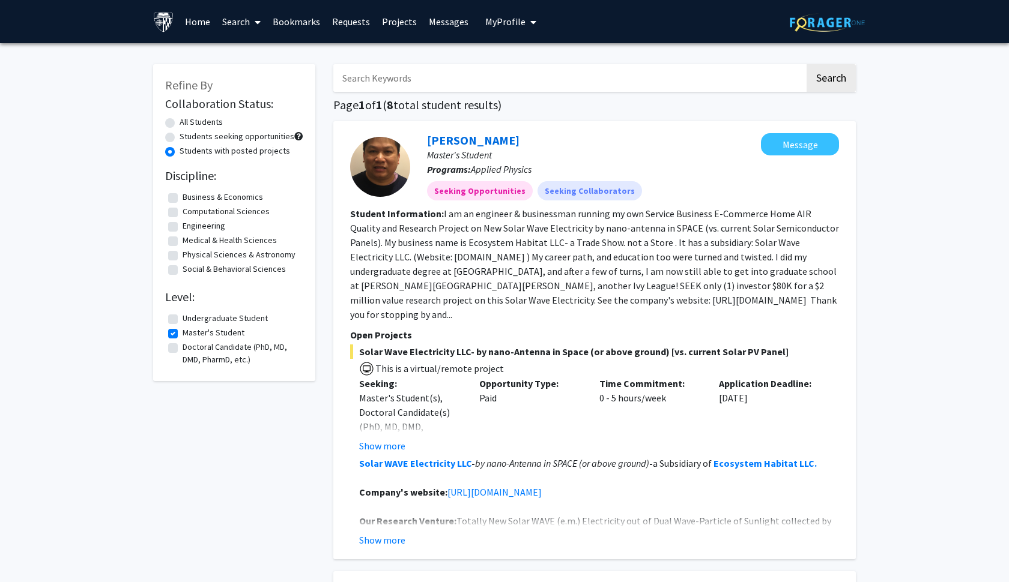
click at [235, 19] on link "Search" at bounding box center [241, 22] width 50 height 42
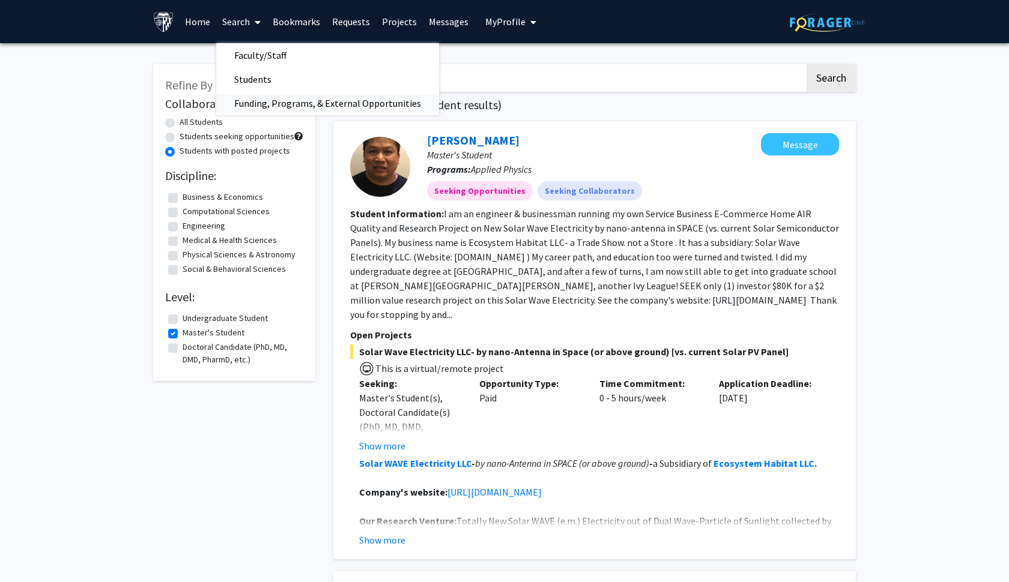
click at [294, 101] on span "Funding, Programs, & External Opportunities" at bounding box center [327, 103] width 223 height 24
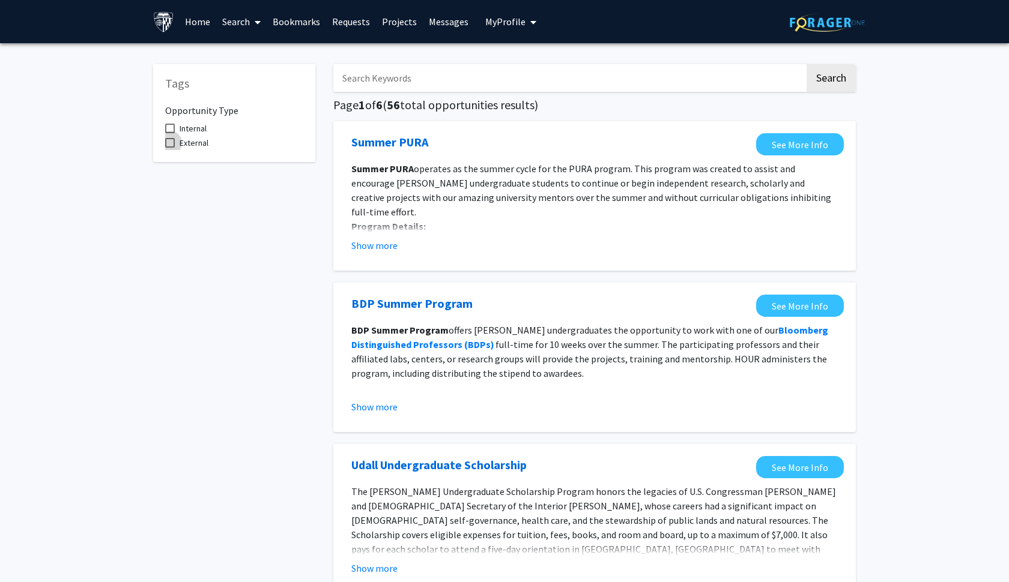
click at [169, 145] on span at bounding box center [170, 143] width 10 height 10
click at [169, 148] on input "External" at bounding box center [169, 148] width 1 height 1
checkbox input "true"
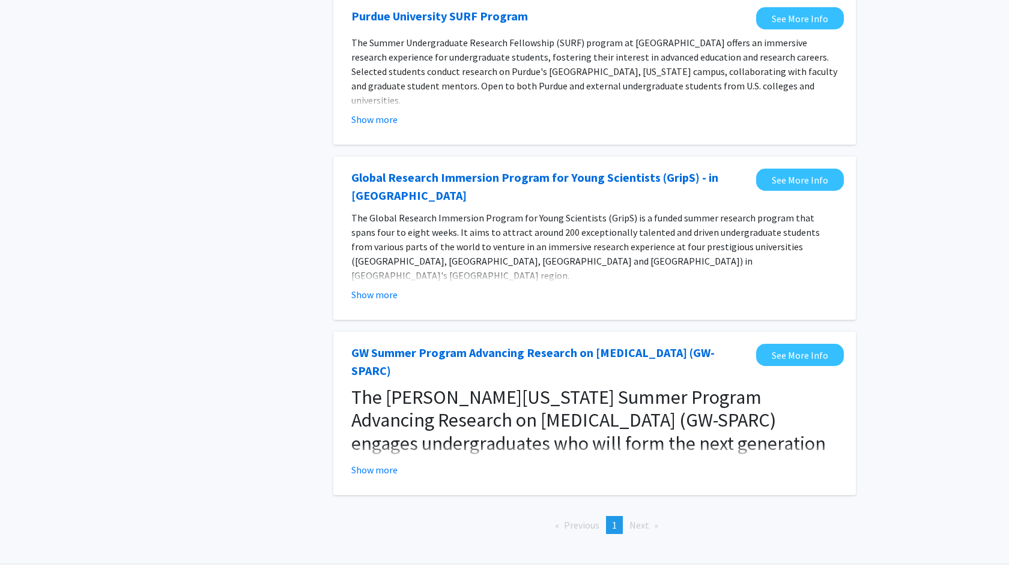
scroll to position [785, 0]
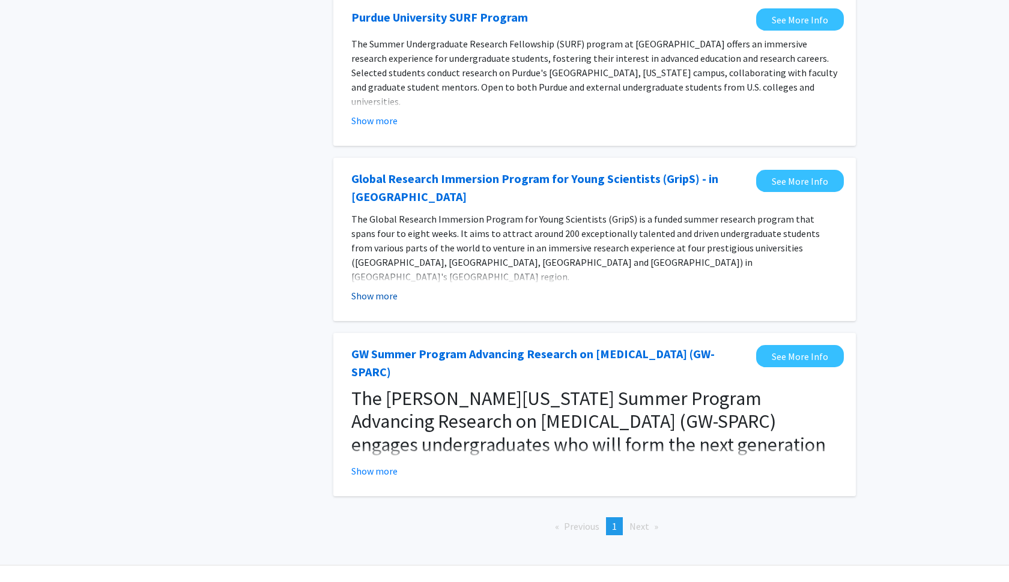
click at [376, 289] on button "Show more" at bounding box center [374, 296] width 46 height 14
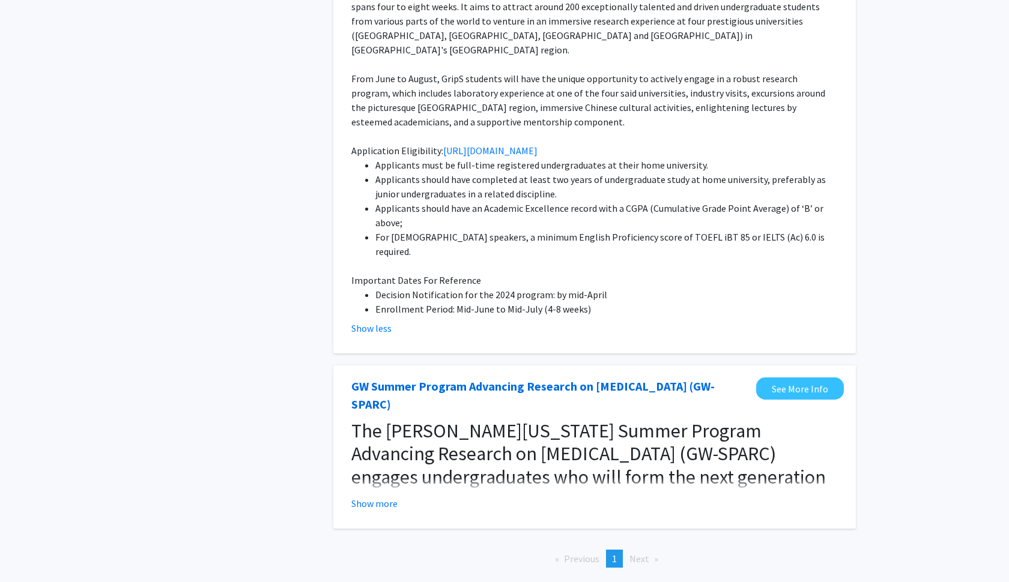
scroll to position [1021, 0]
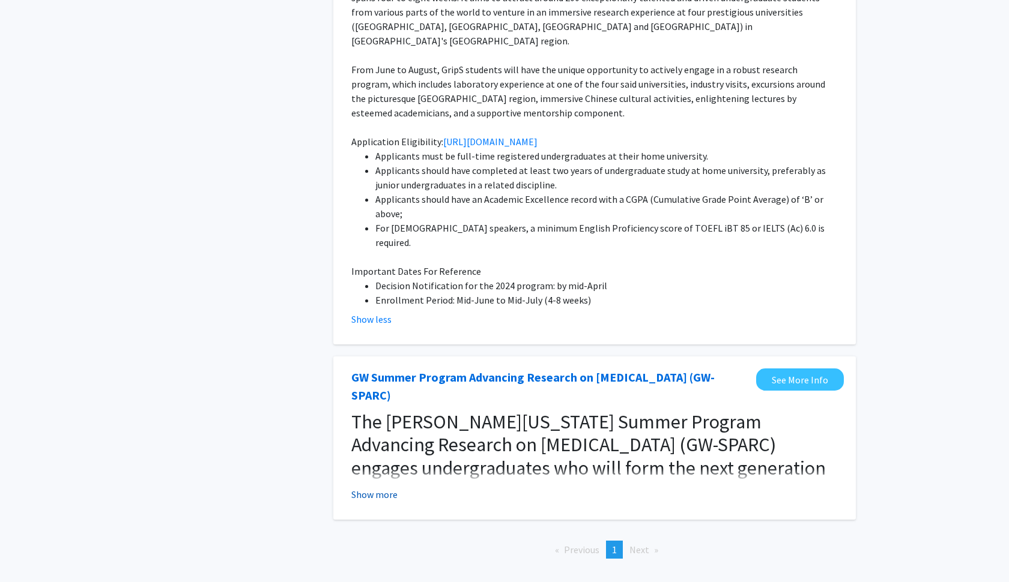
click at [392, 487] on button "Show more" at bounding box center [374, 494] width 46 height 14
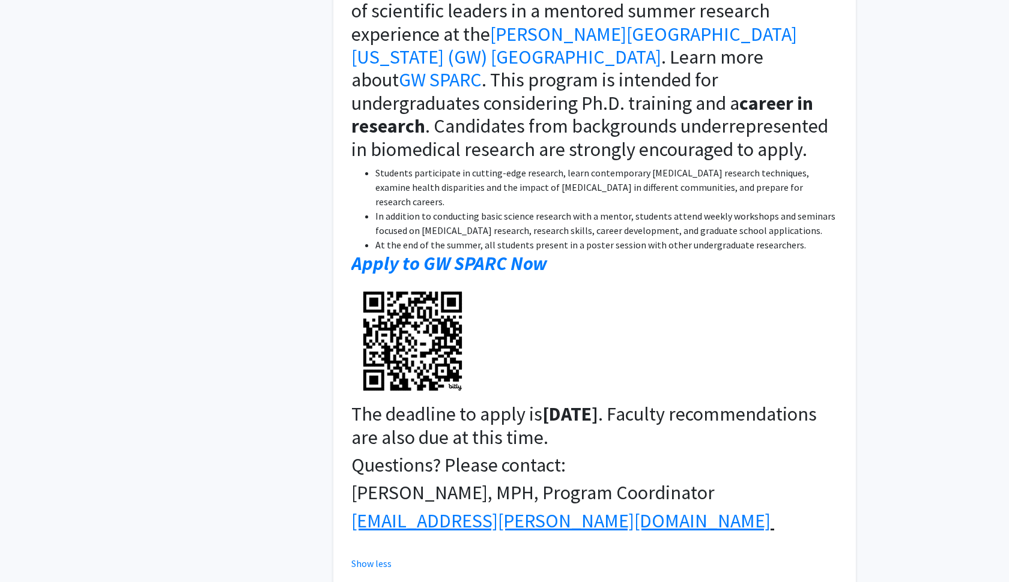
scroll to position [1505, 0]
